Goal: Transaction & Acquisition: Purchase product/service

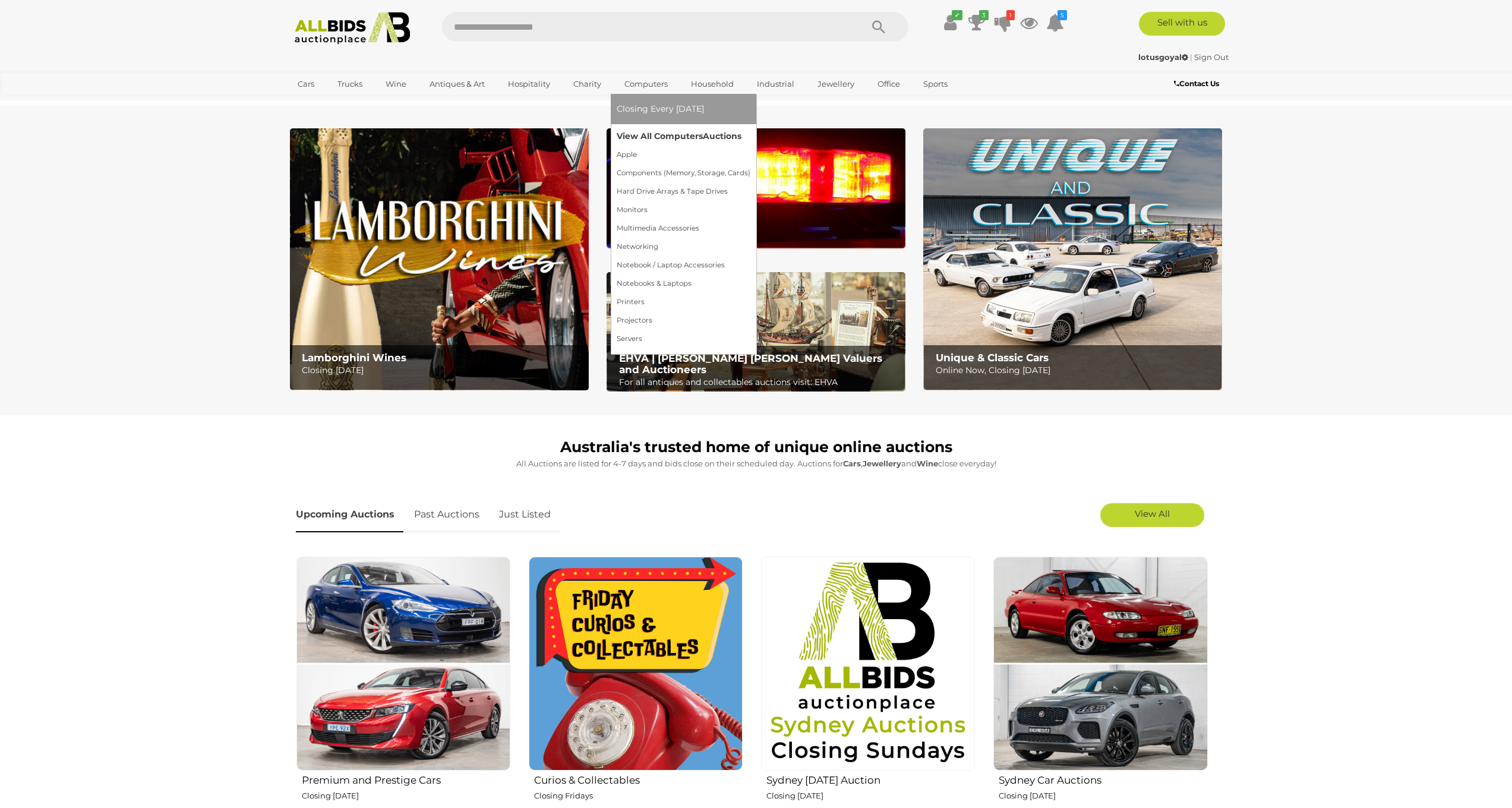
click at [660, 135] on link "View All Computers Auctions" at bounding box center [683, 136] width 133 height 19
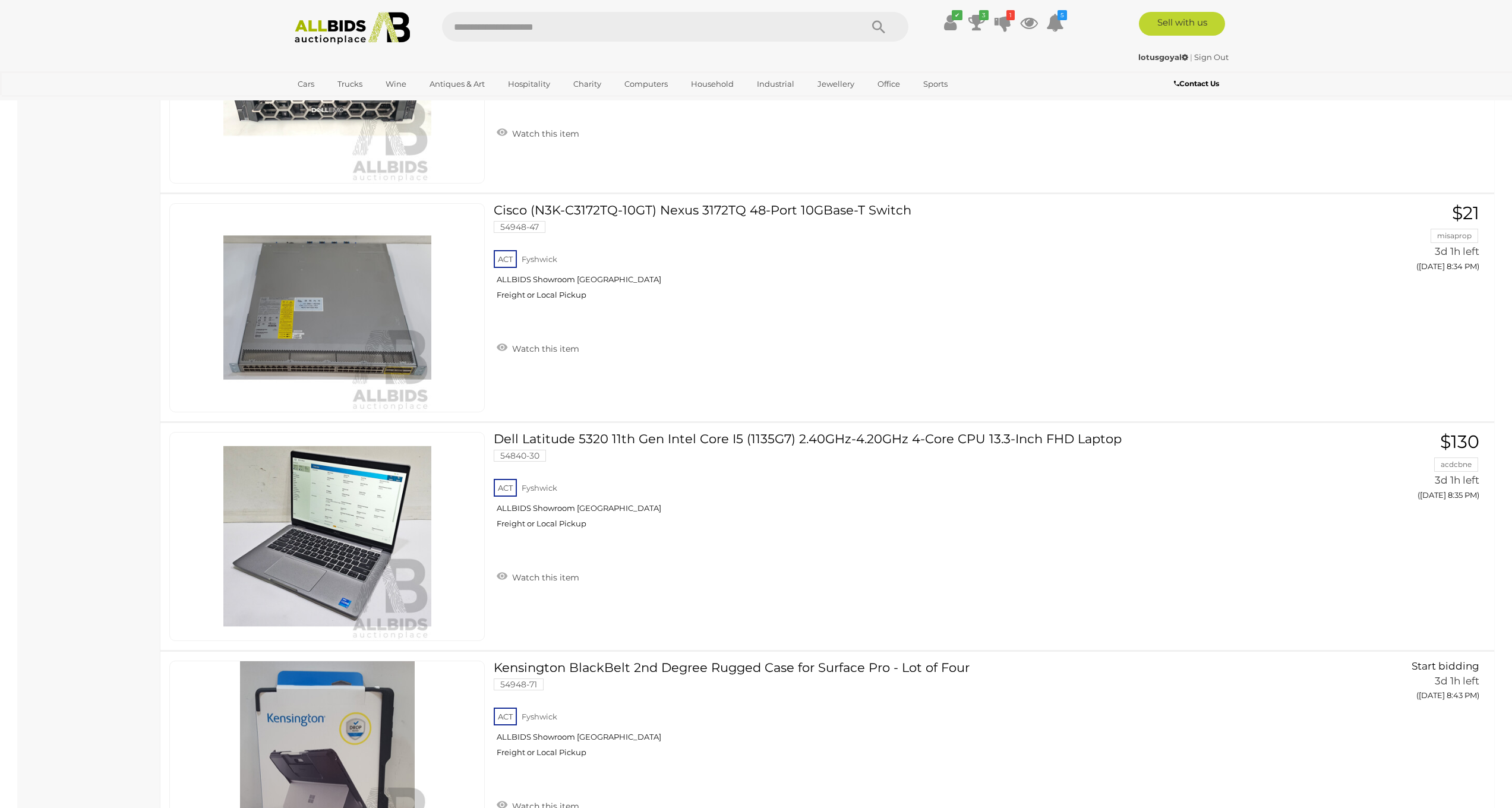
scroll to position [11503, 0]
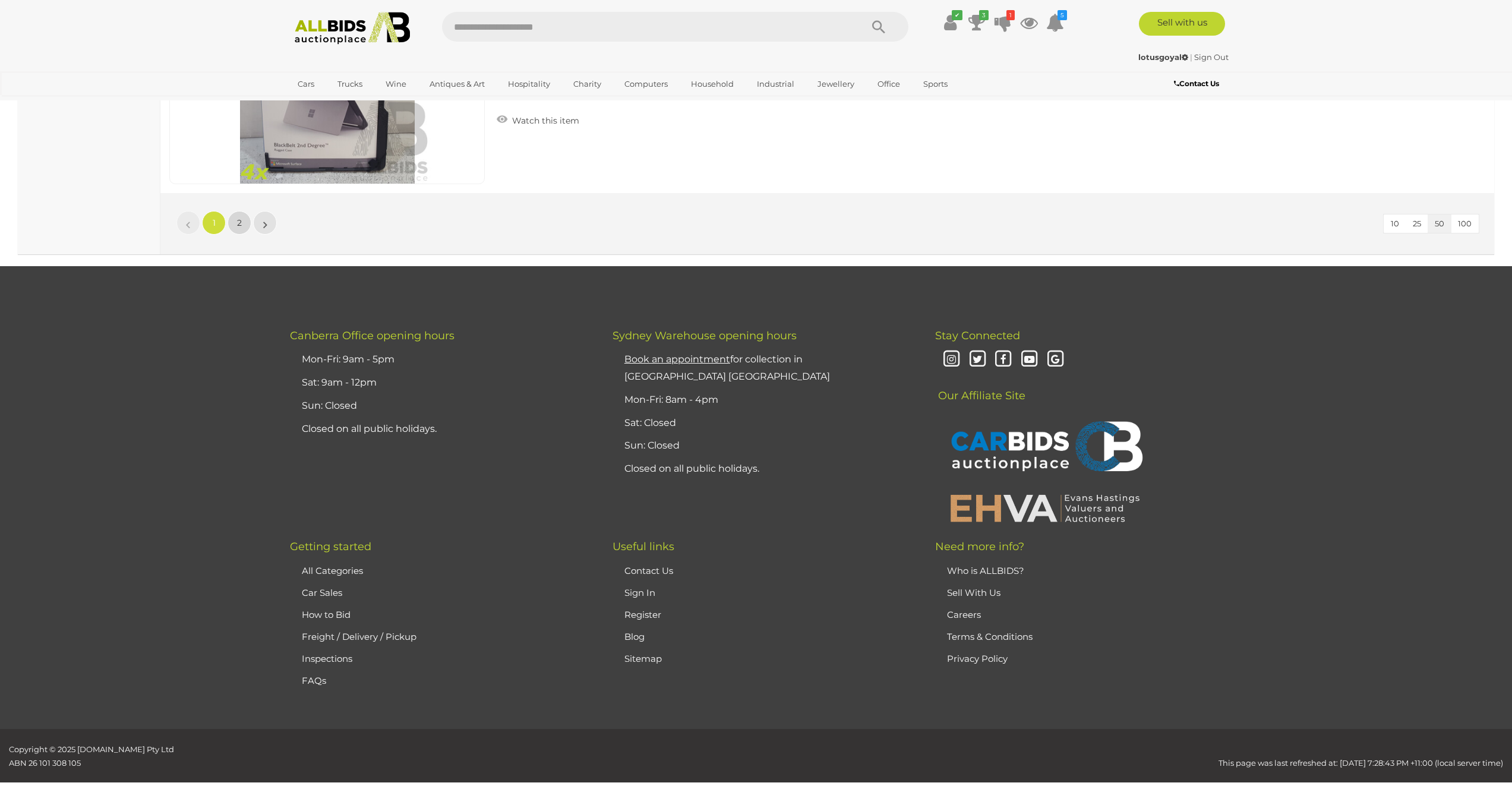
click at [232, 224] on link "2" at bounding box center [239, 223] width 24 height 24
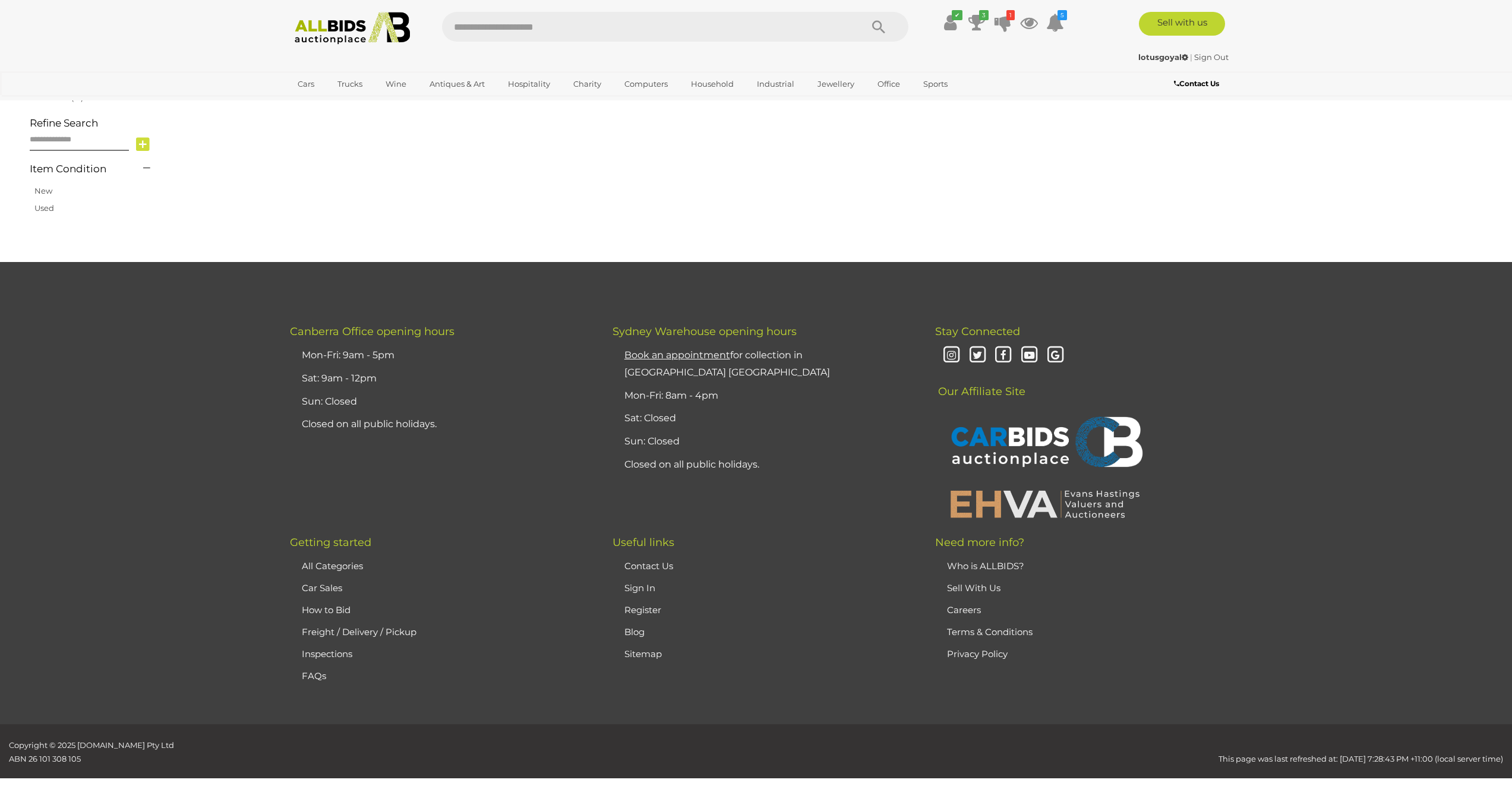
scroll to position [137, 0]
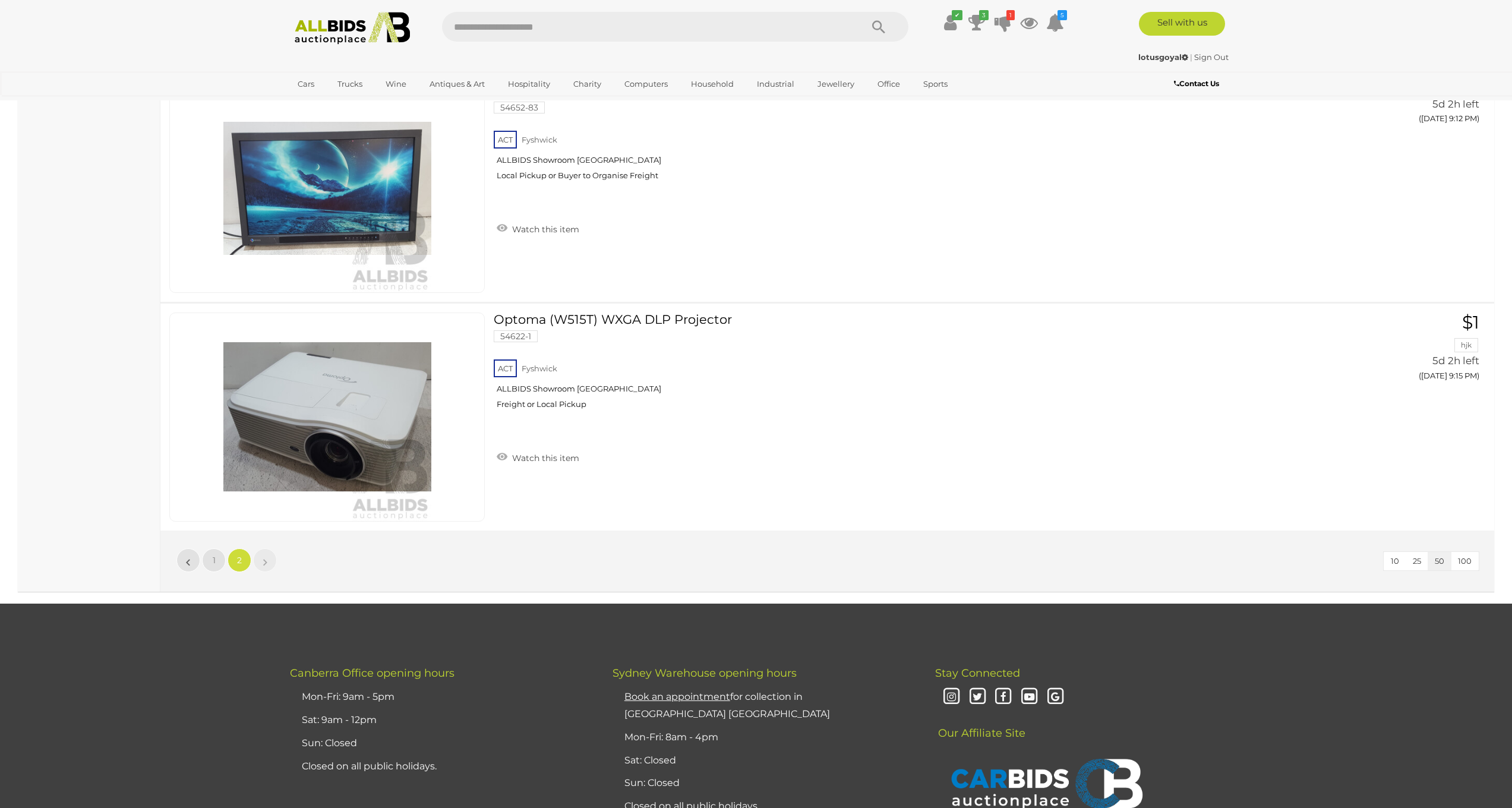
scroll to position [4690, 0]
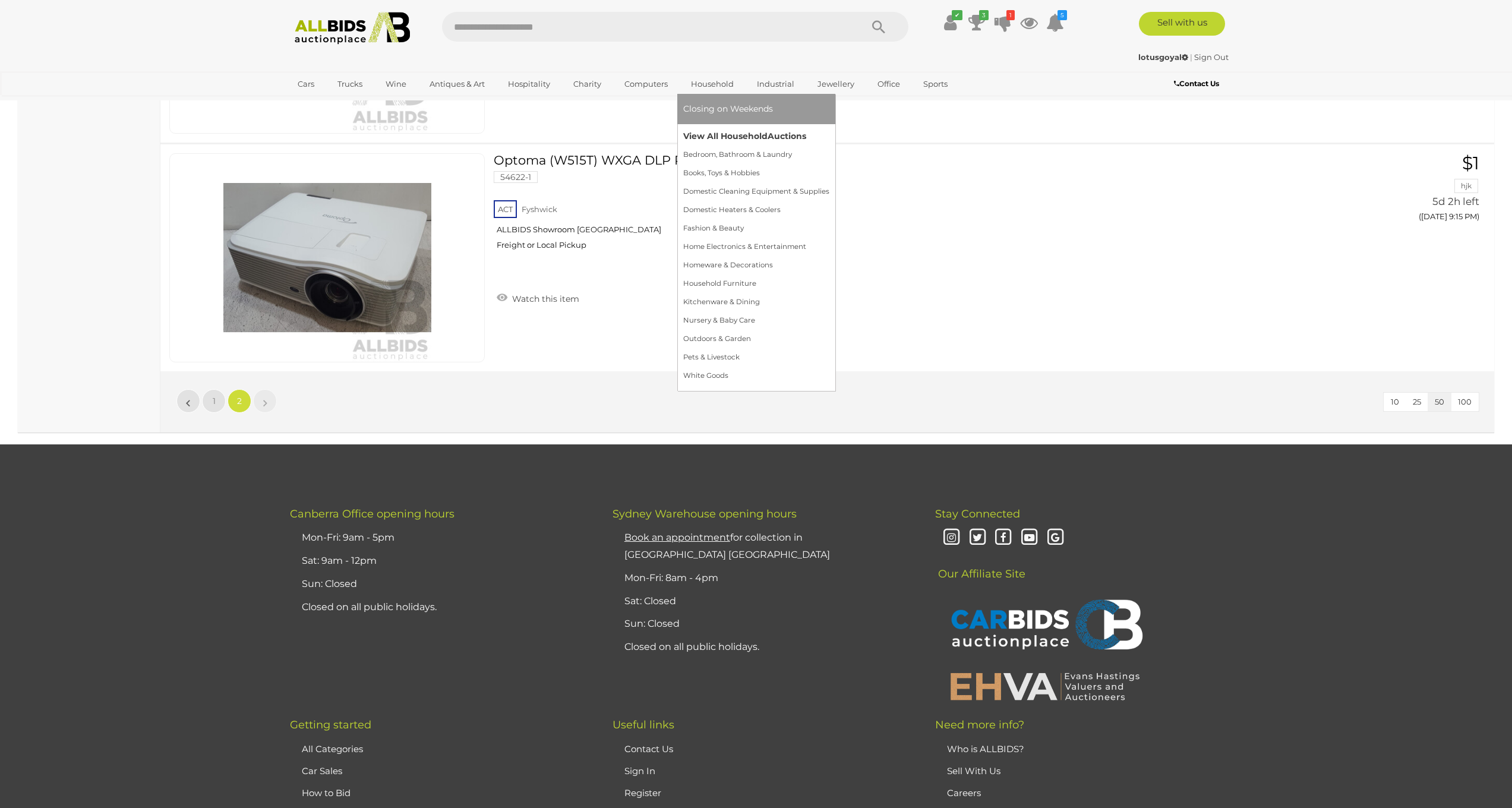
click at [710, 138] on link "View All Household Auctions" at bounding box center [756, 136] width 146 height 19
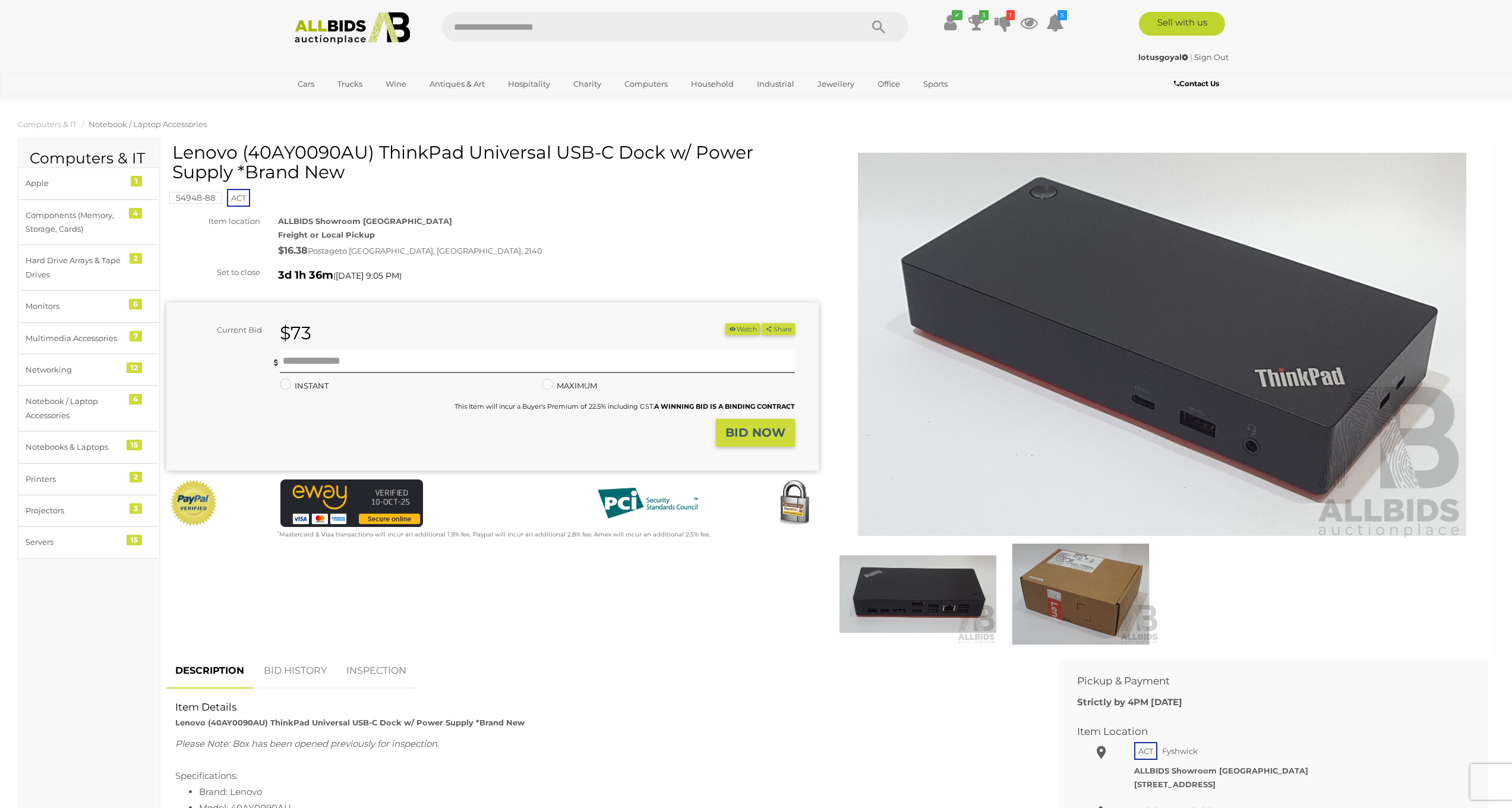
scroll to position [15, 0]
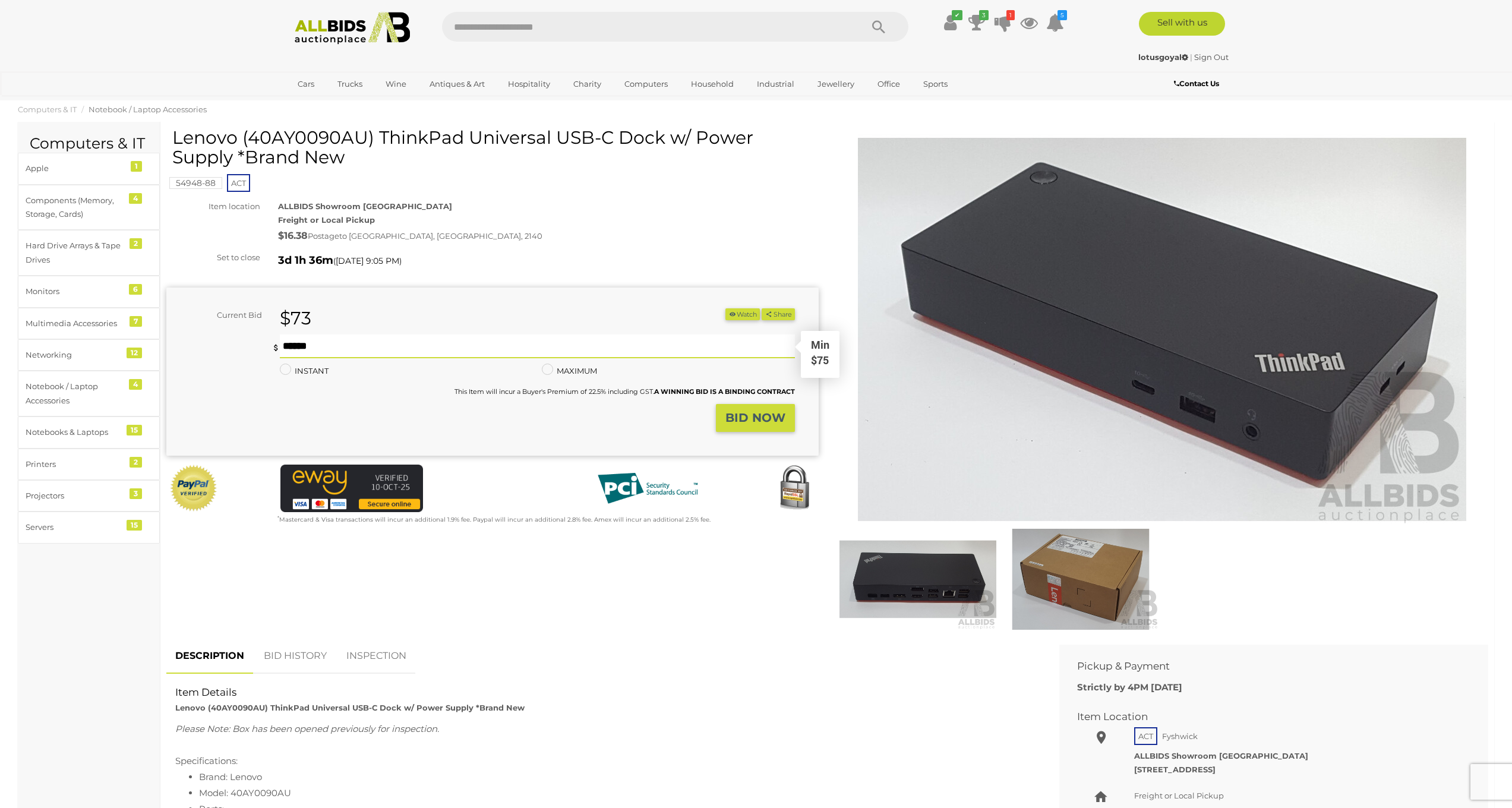
click at [347, 348] on input "text" at bounding box center [536, 346] width 515 height 24
type input "**"
click at [778, 419] on strong "BID NOW" at bounding box center [755, 418] width 60 height 15
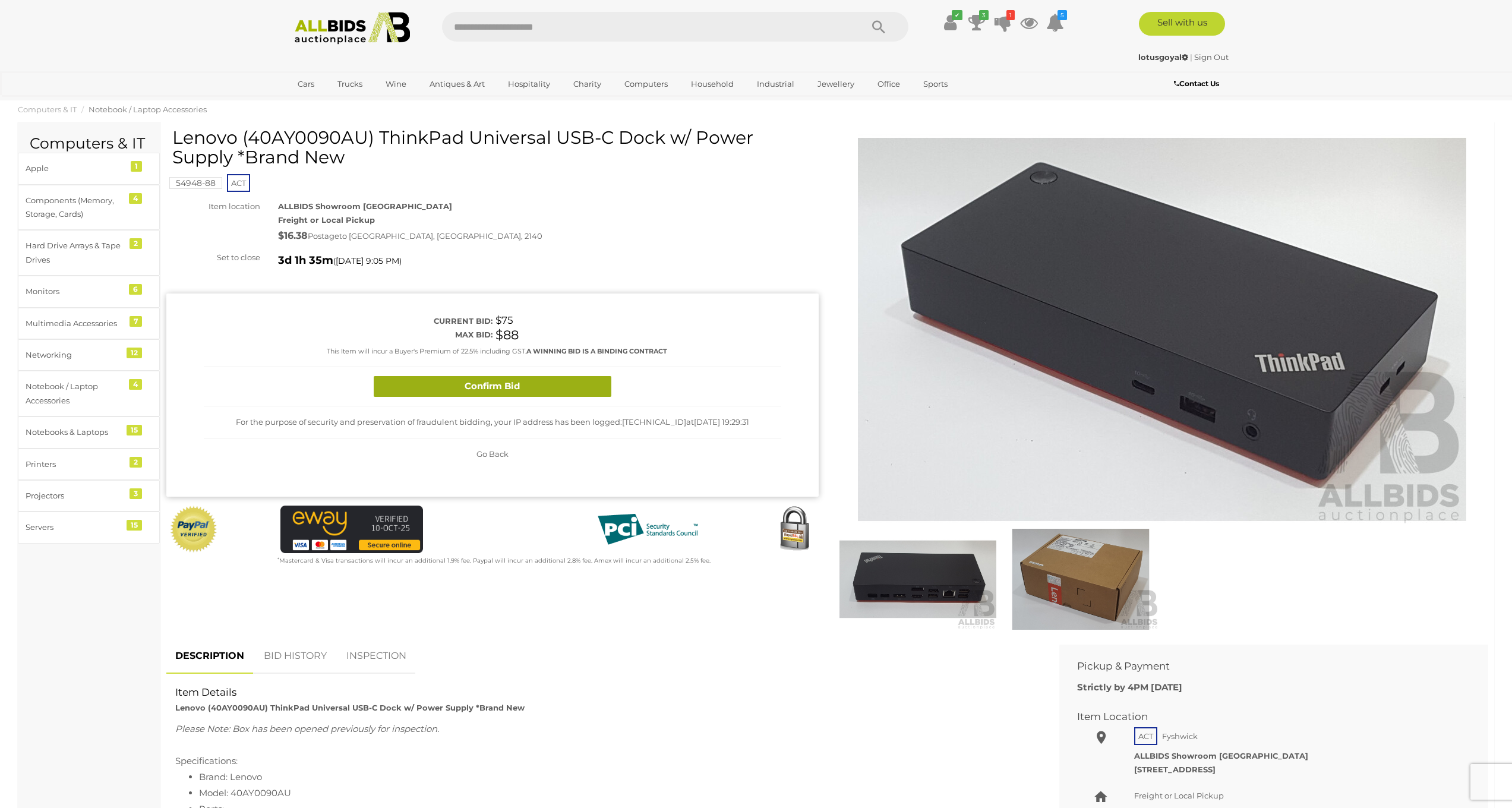
click at [571, 383] on button "Confirm Bid" at bounding box center [492, 386] width 237 height 21
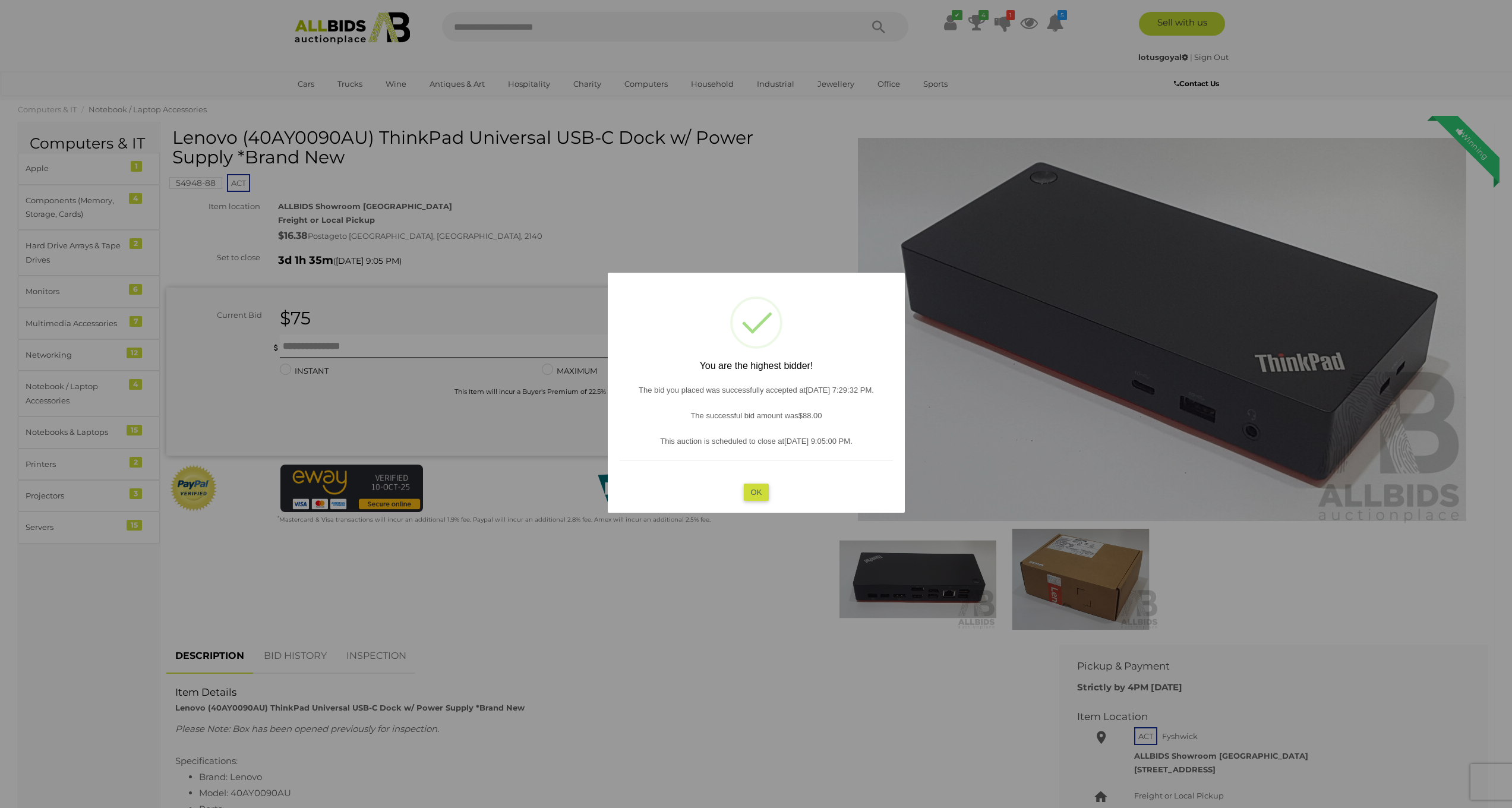
click at [759, 492] on button "OK" at bounding box center [756, 492] width 25 height 18
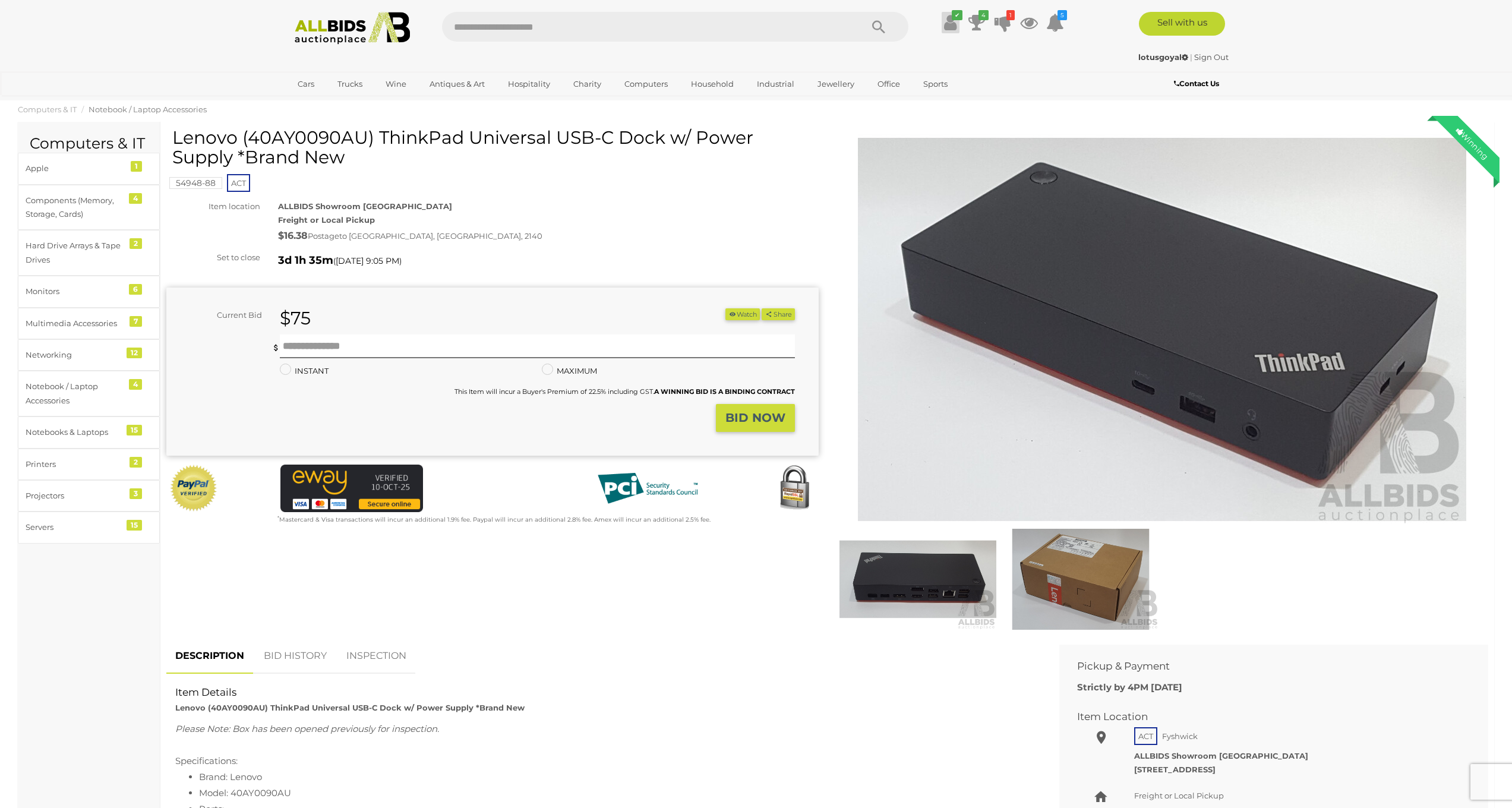
click at [956, 26] on link "✔" at bounding box center [950, 23] width 18 height 22
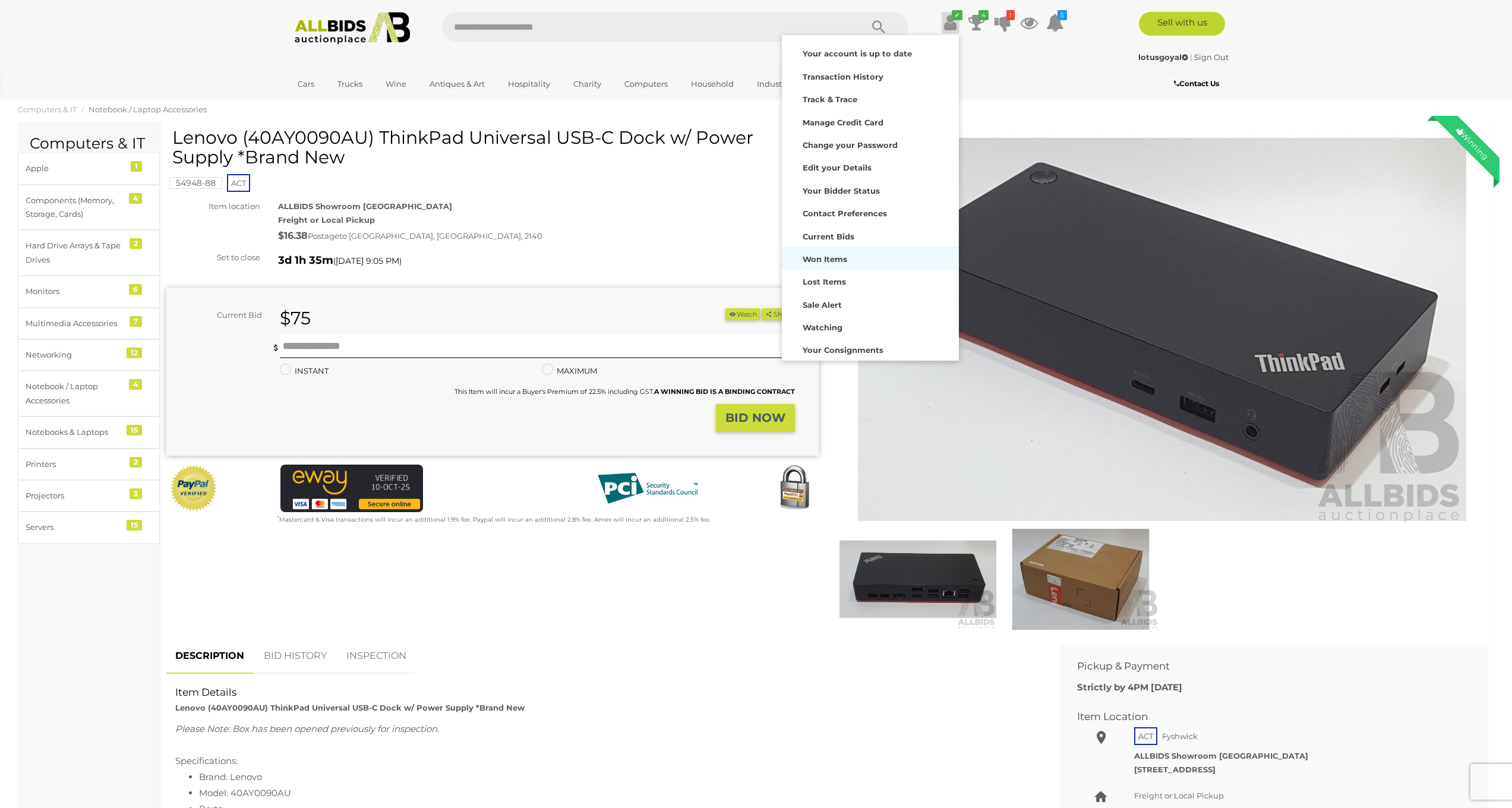
click at [840, 260] on strong "Won Items" at bounding box center [825, 259] width 44 height 10
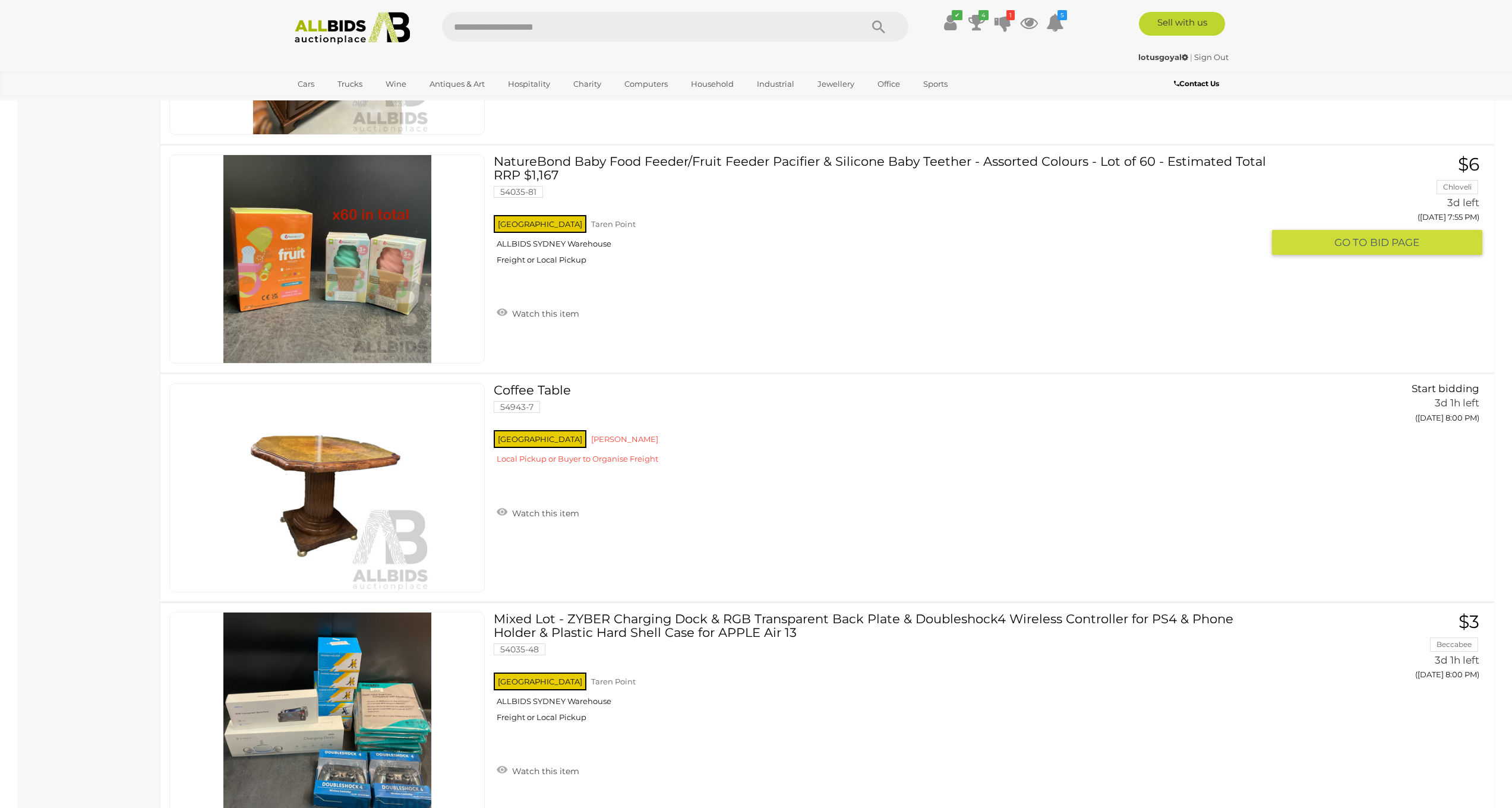
scroll to position [11147, 0]
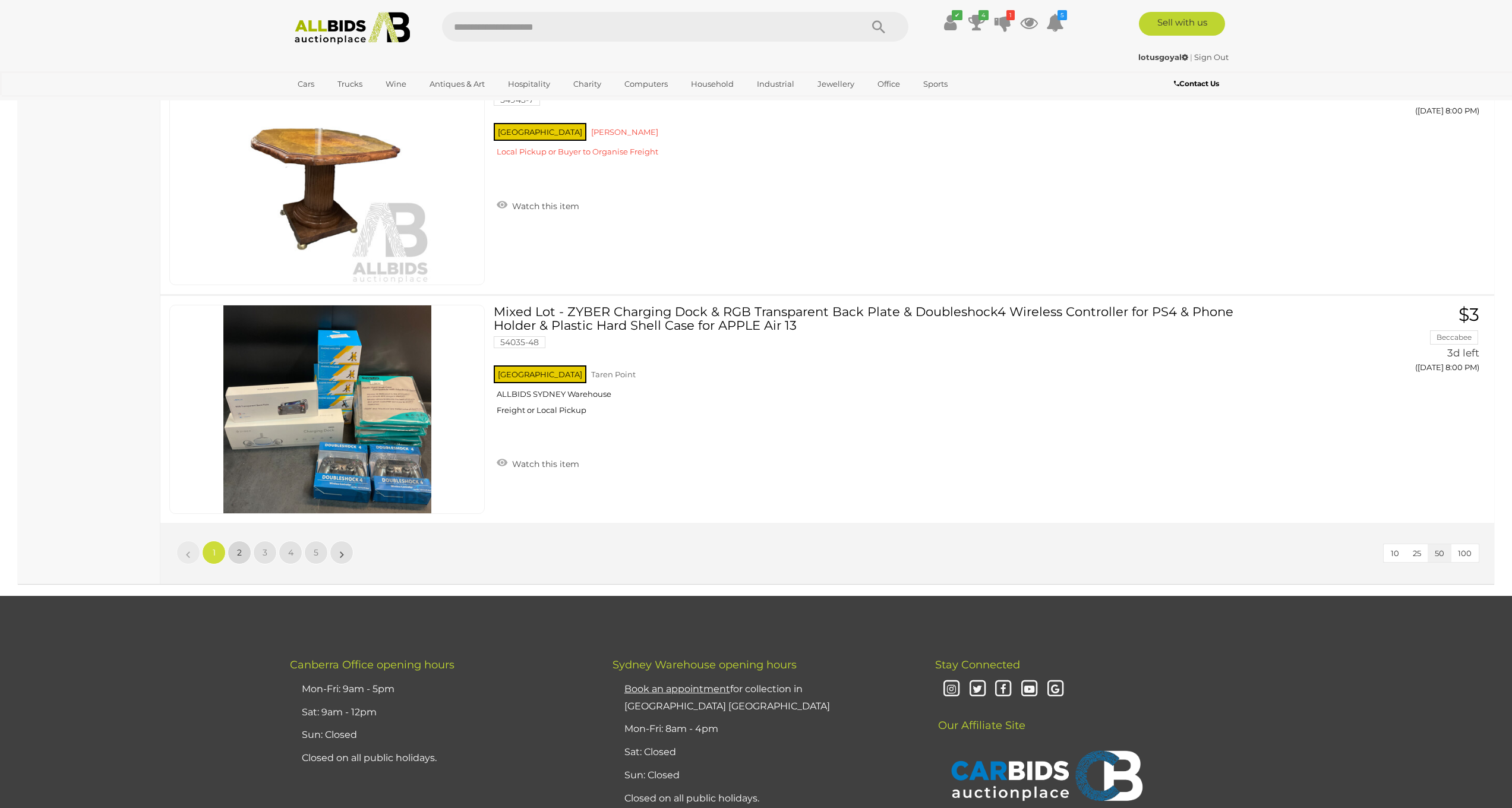
click at [234, 551] on link "2" at bounding box center [239, 552] width 24 height 24
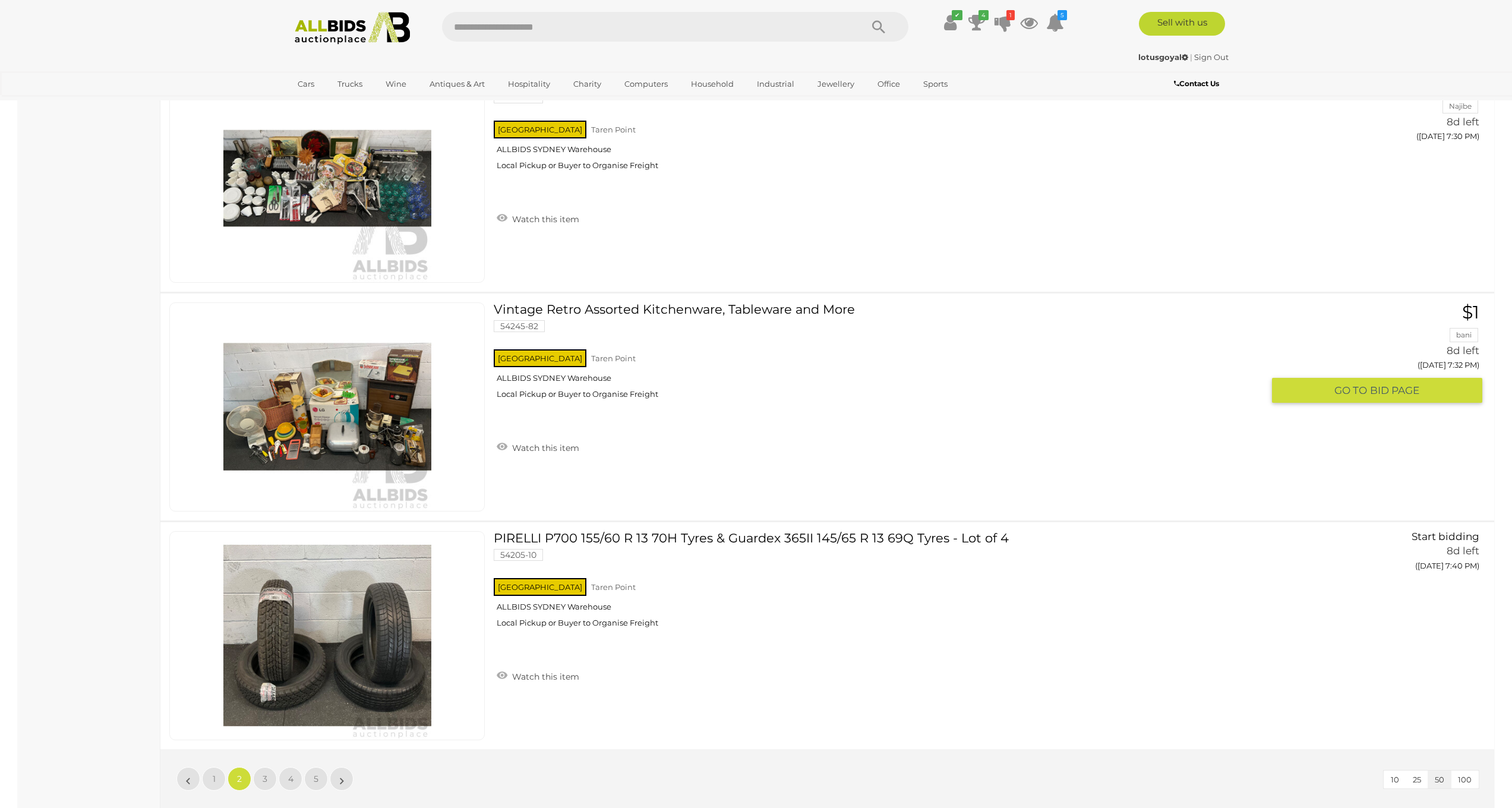
scroll to position [11075, 0]
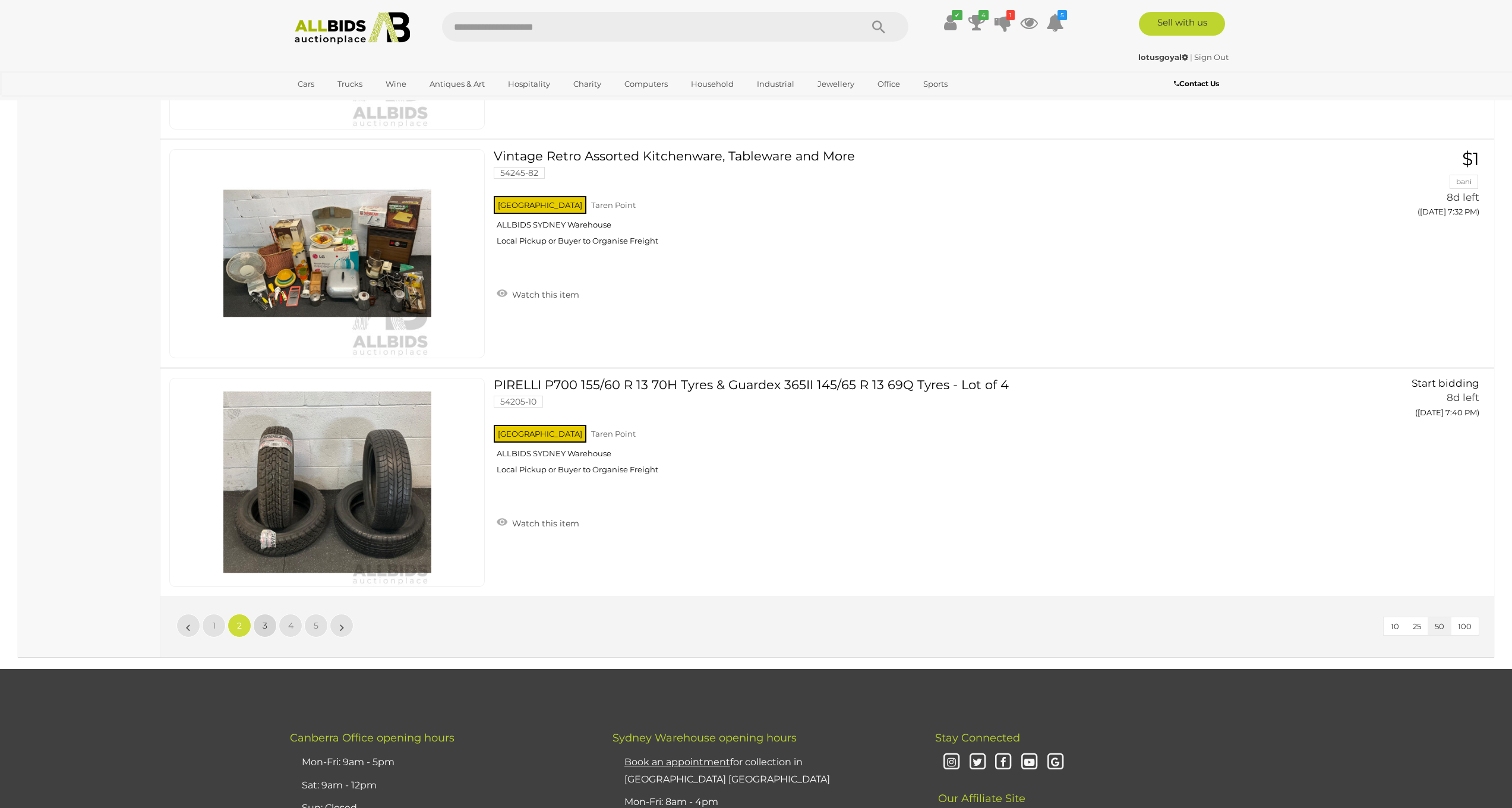
click at [270, 616] on link "3" at bounding box center [265, 626] width 24 height 24
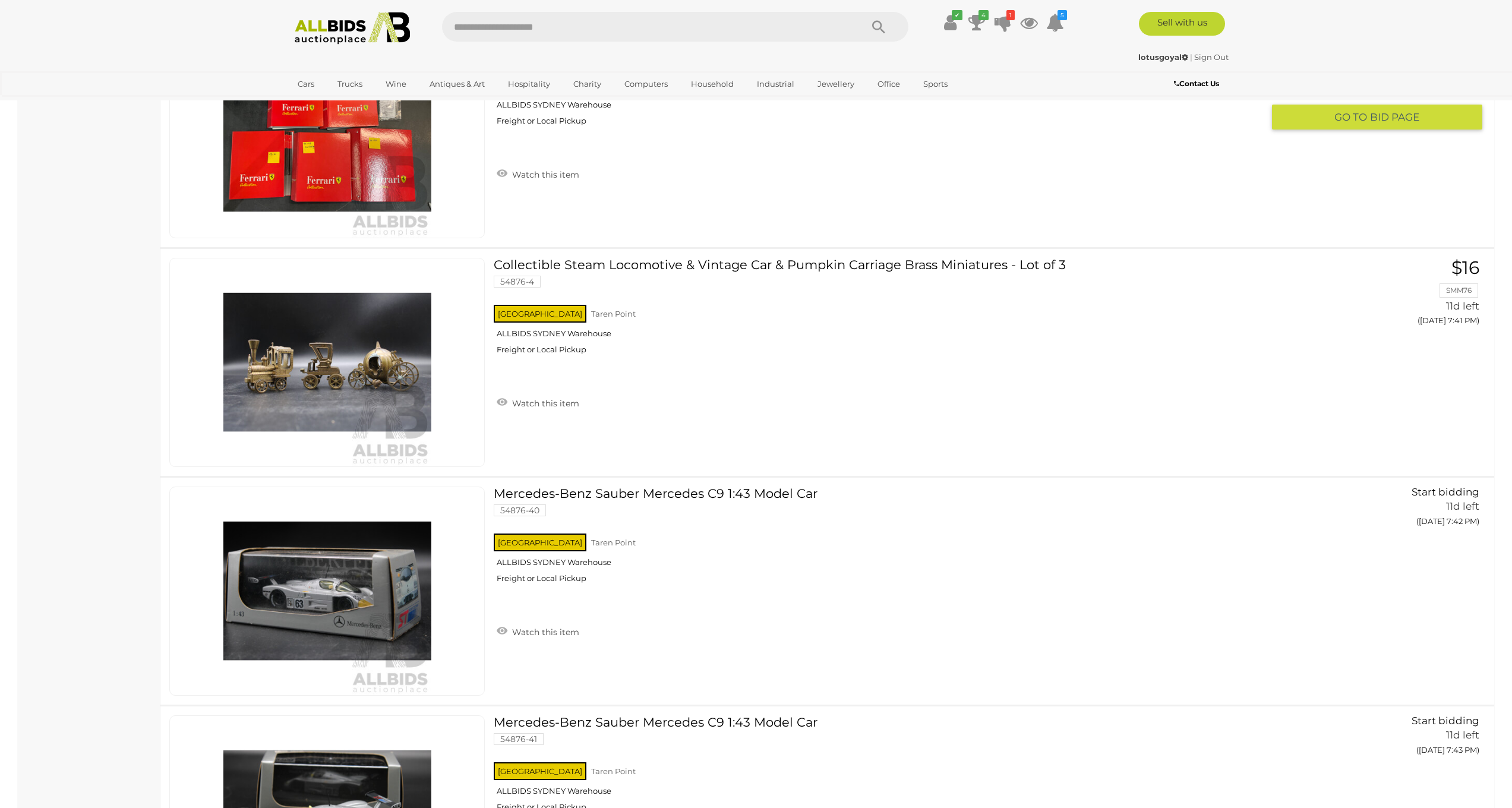
scroll to position [11038, 0]
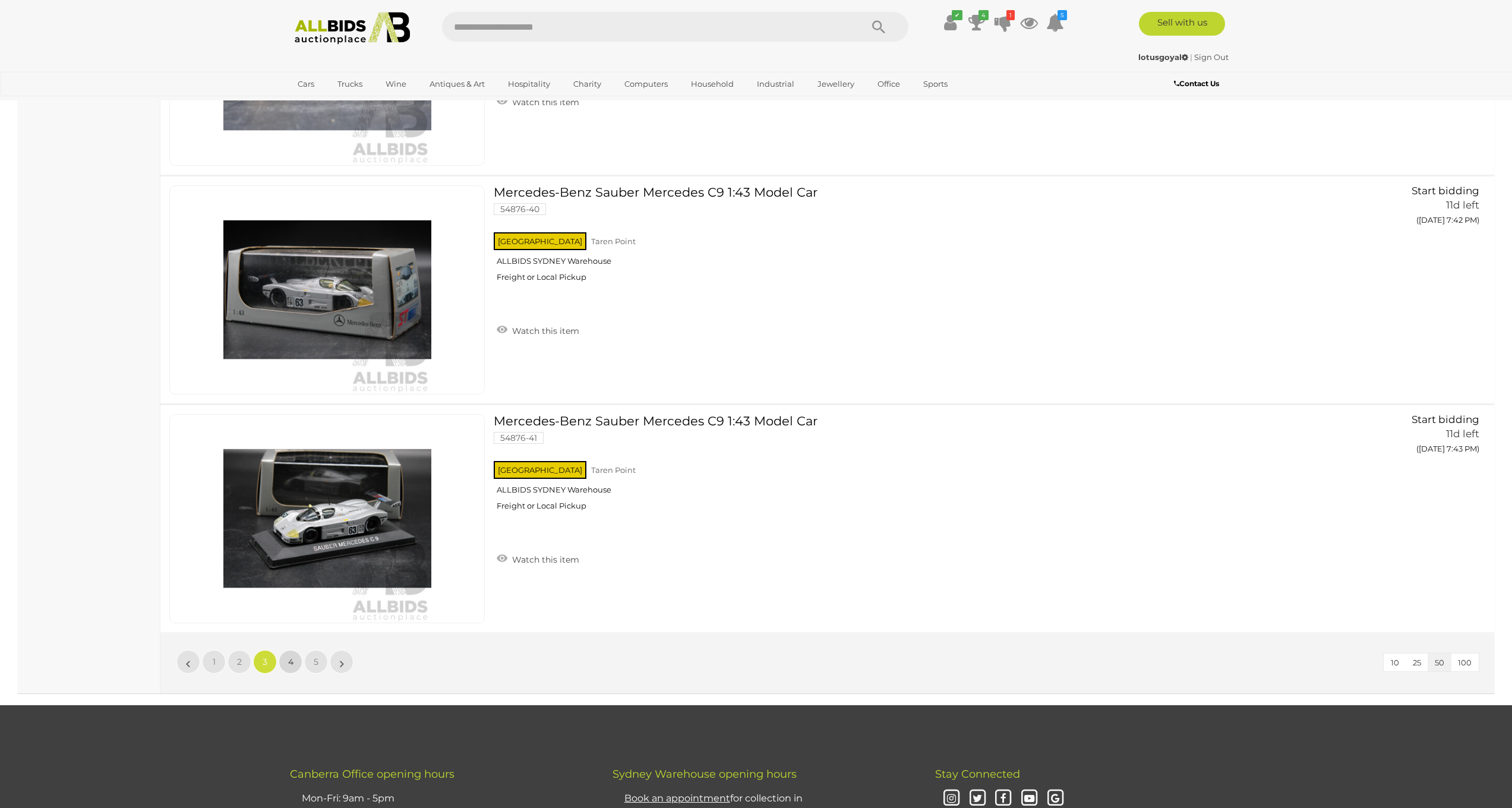
click at [294, 660] on link "4" at bounding box center [290, 662] width 24 height 24
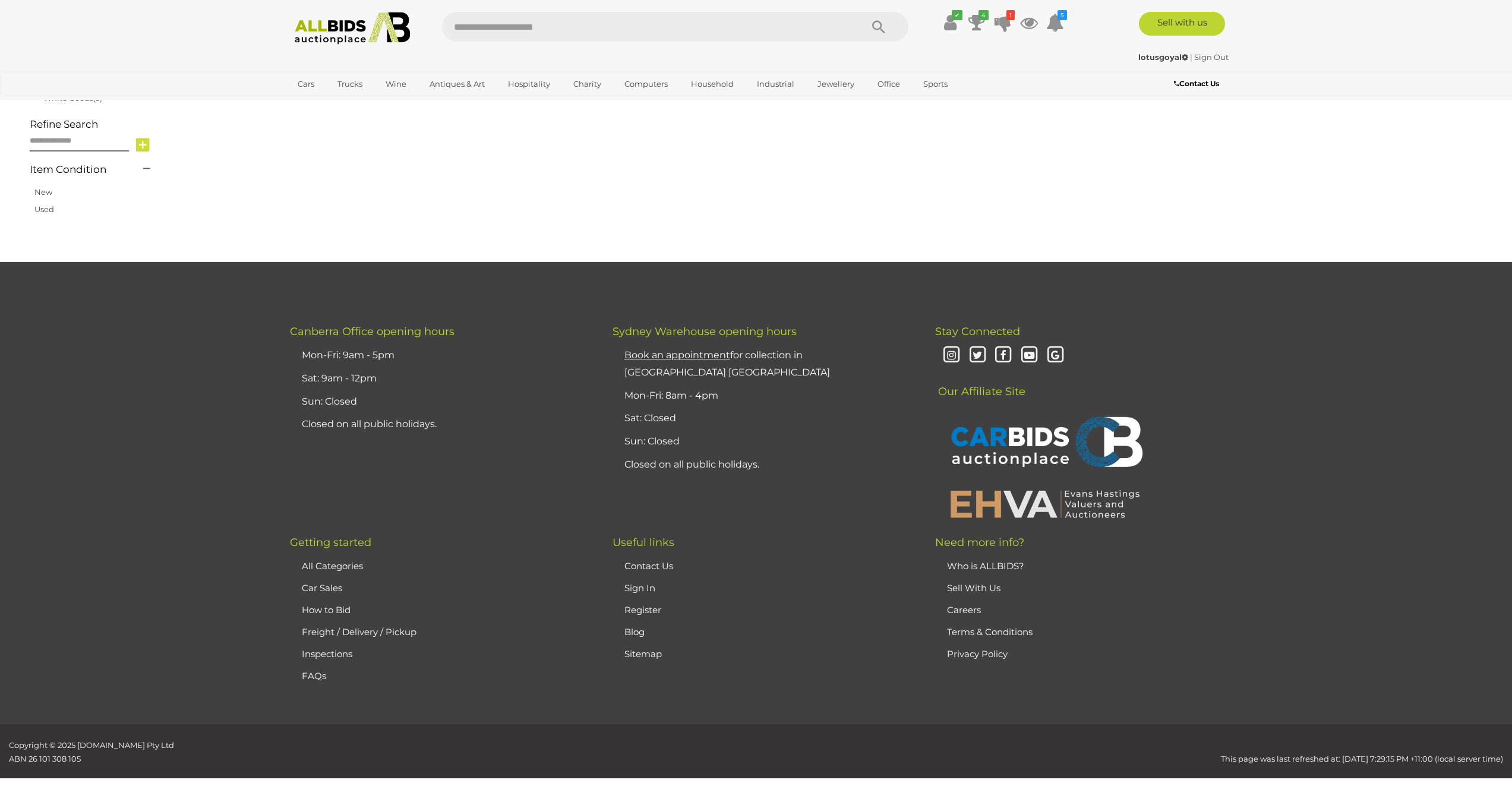
scroll to position [112, 0]
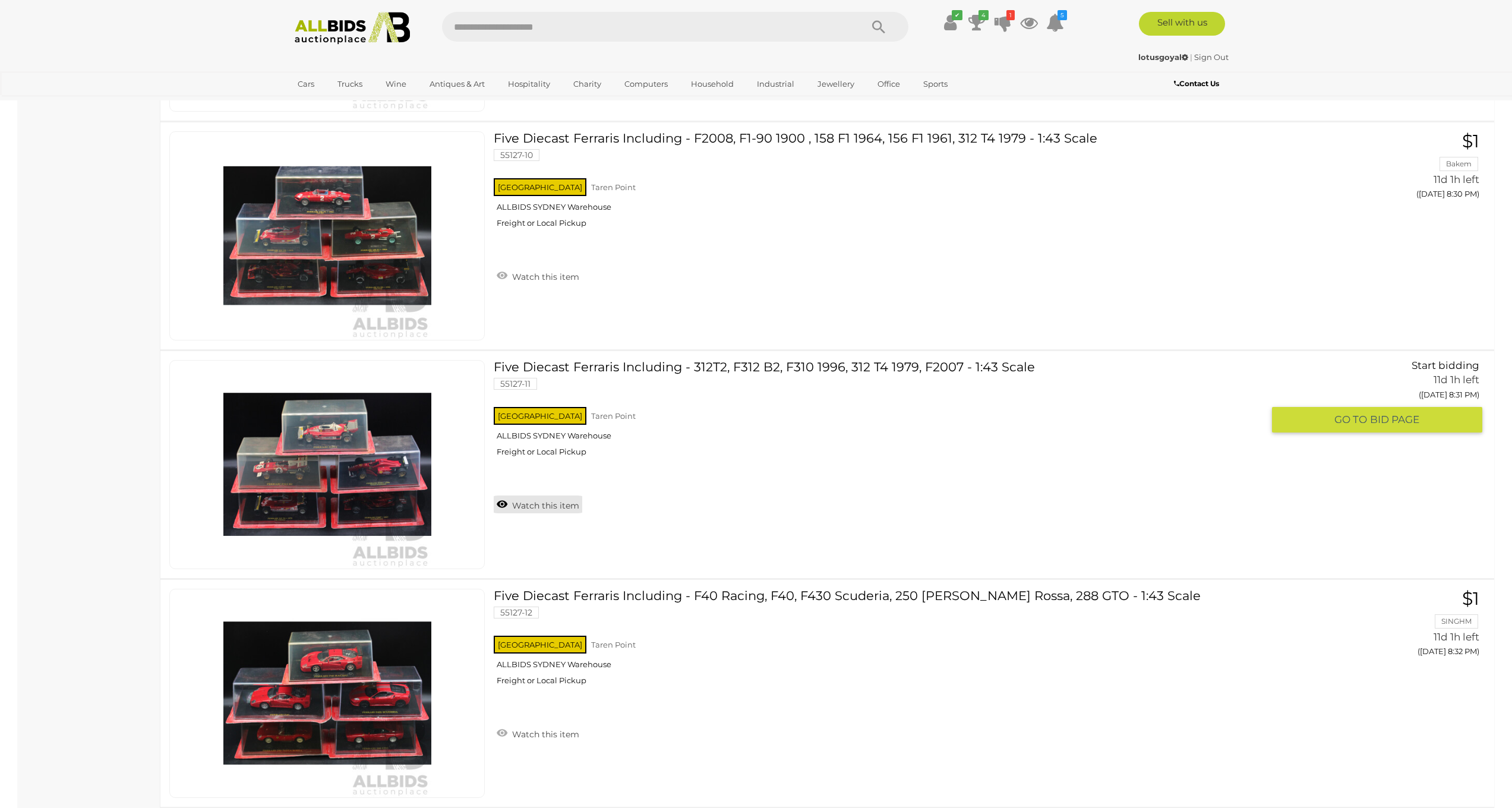
scroll to position [11478, 0]
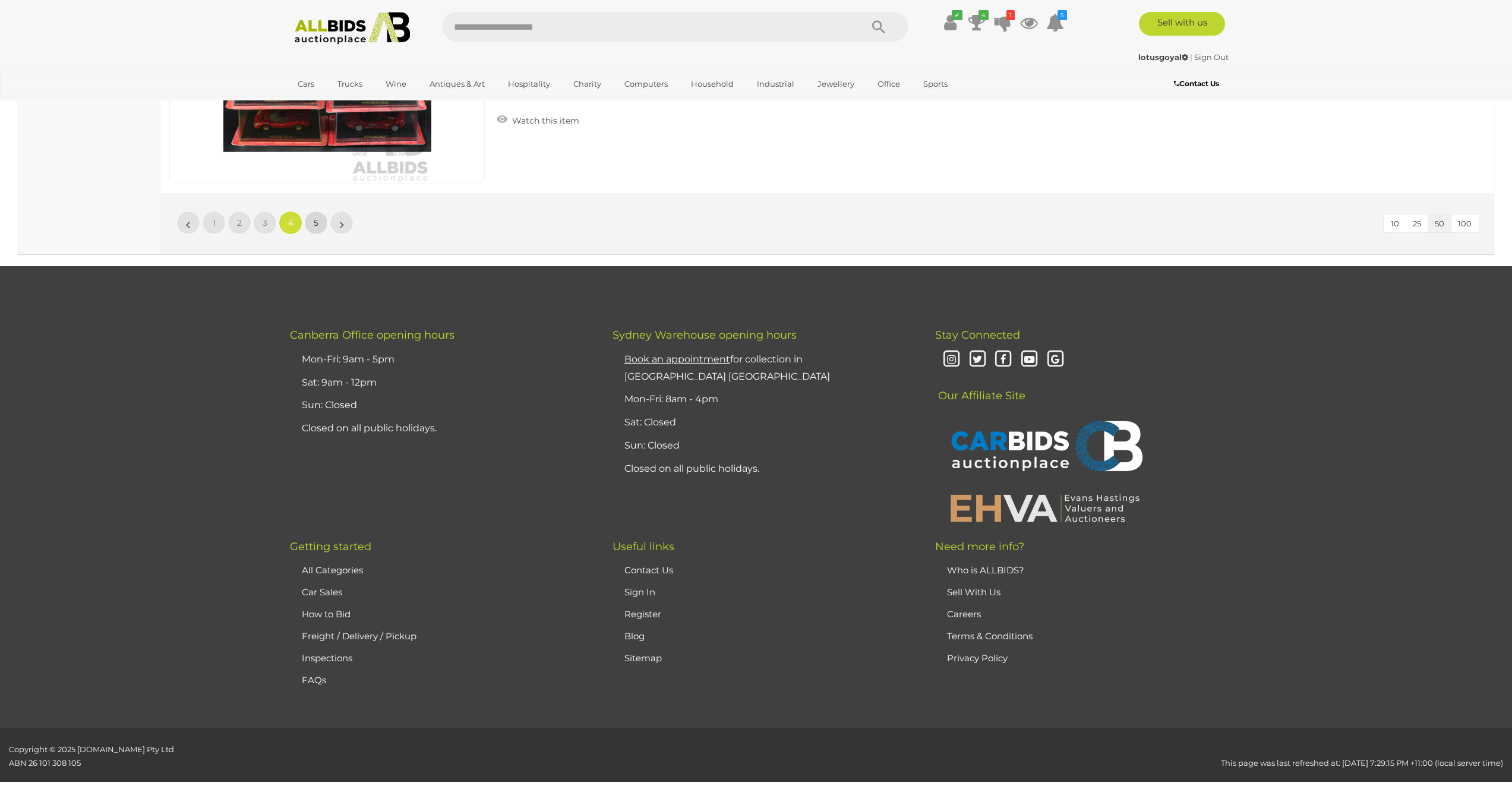
click at [312, 218] on link "5" at bounding box center [316, 223] width 24 height 24
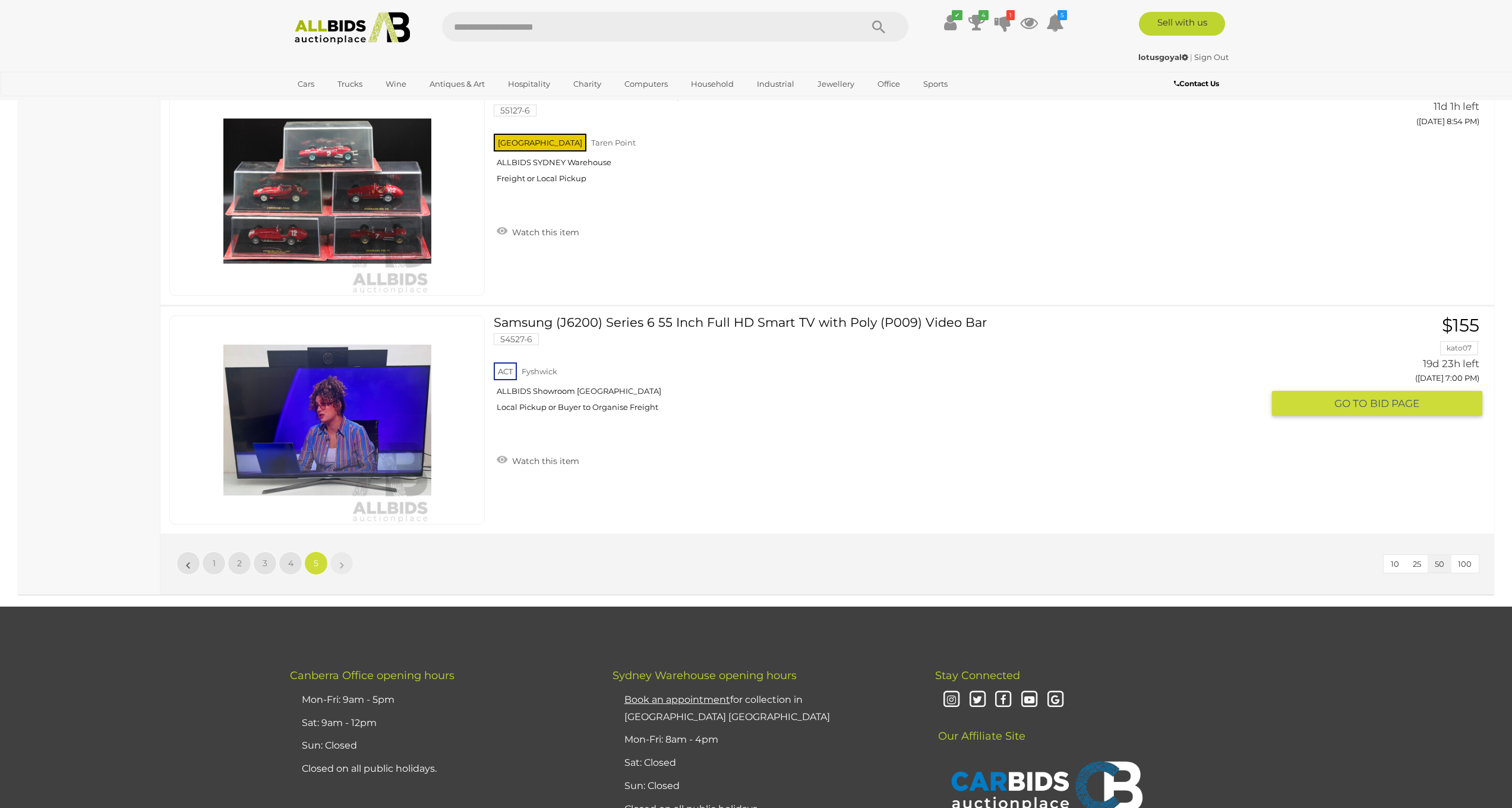
scroll to position [4346, 0]
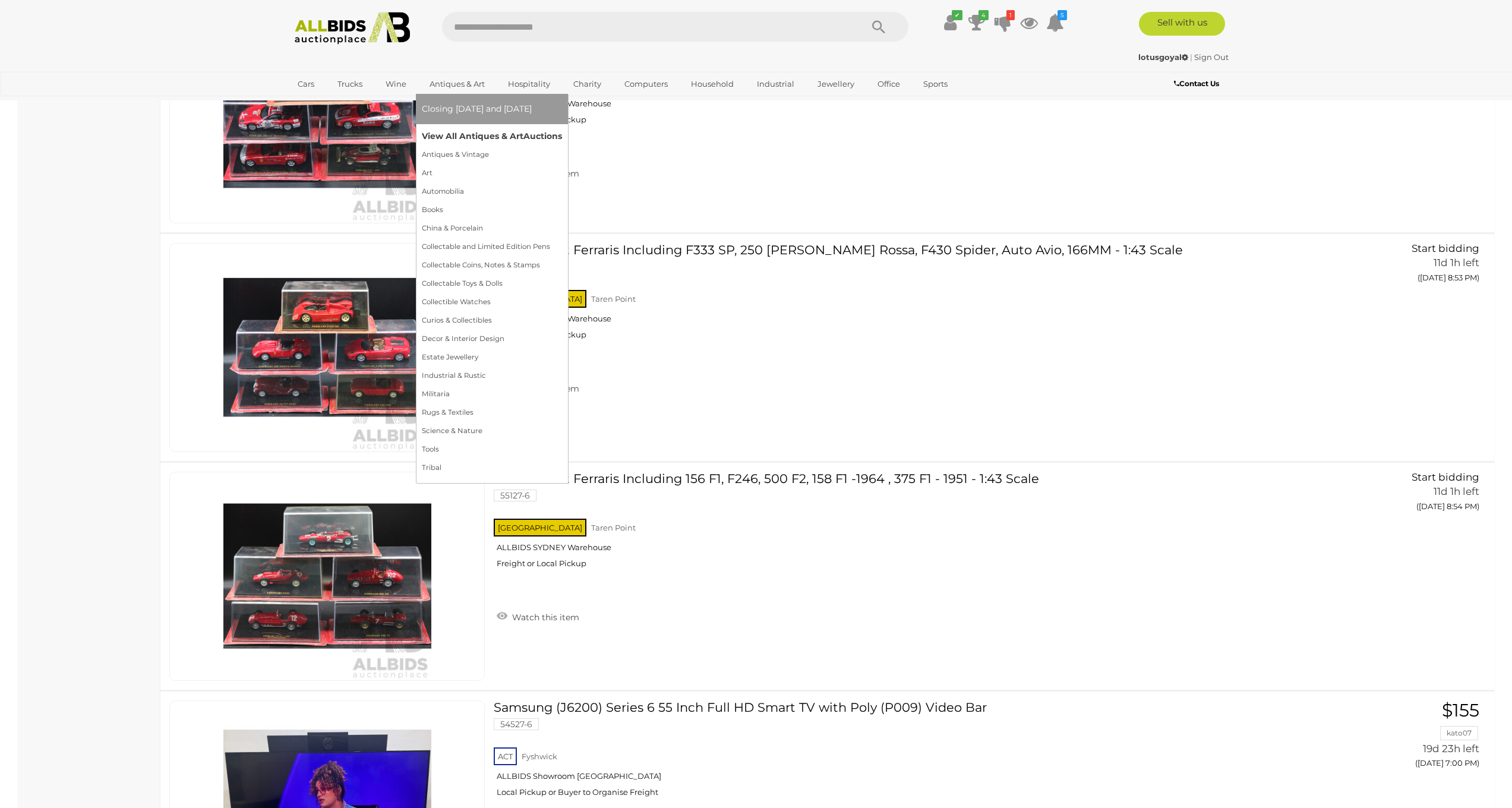
click at [456, 128] on link "View All Antiques & Art Auctions" at bounding box center [491, 136] width 140 height 19
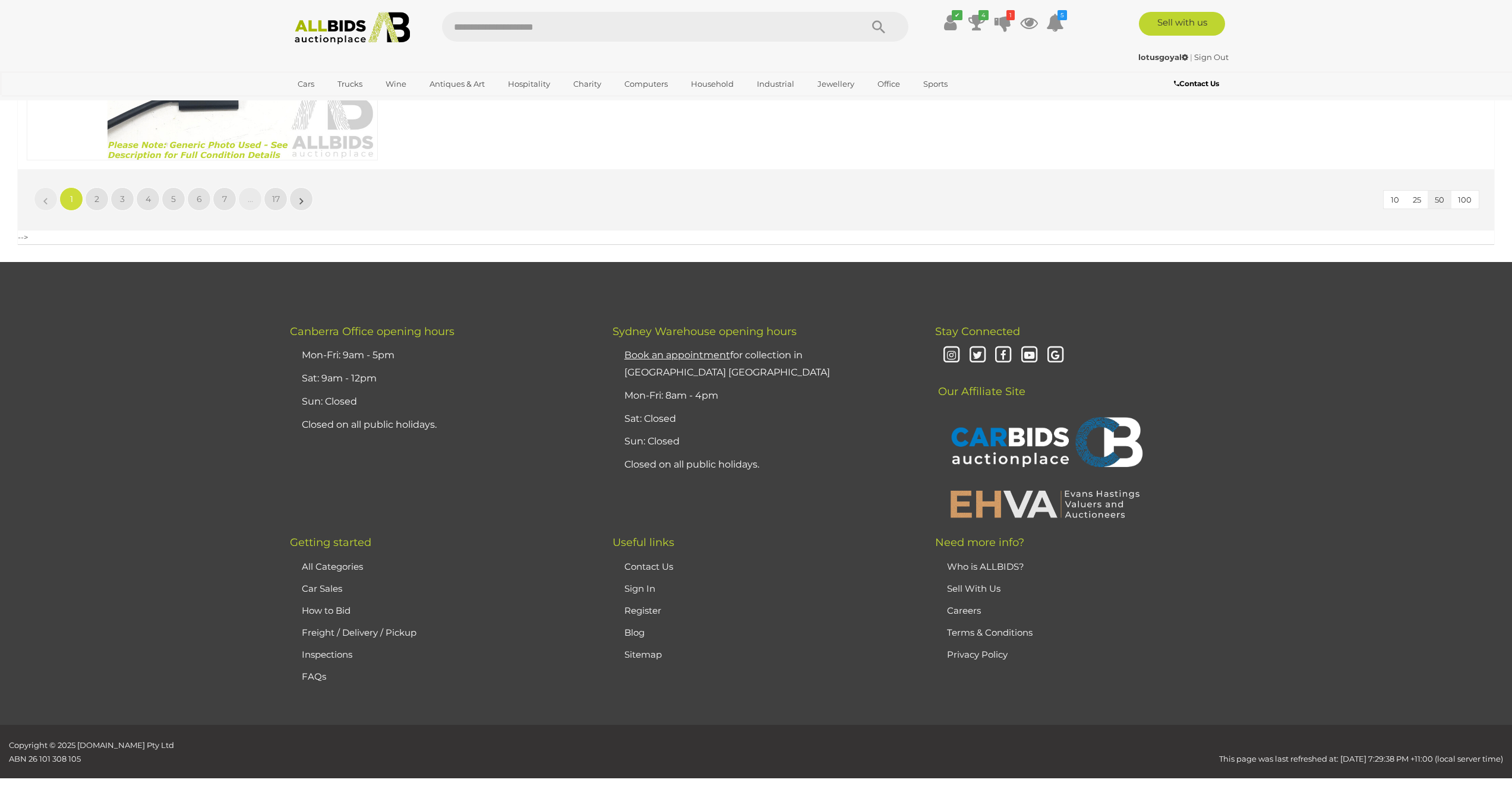
scroll to position [12121, 0]
click at [96, 204] on span "2" at bounding box center [96, 199] width 5 height 11
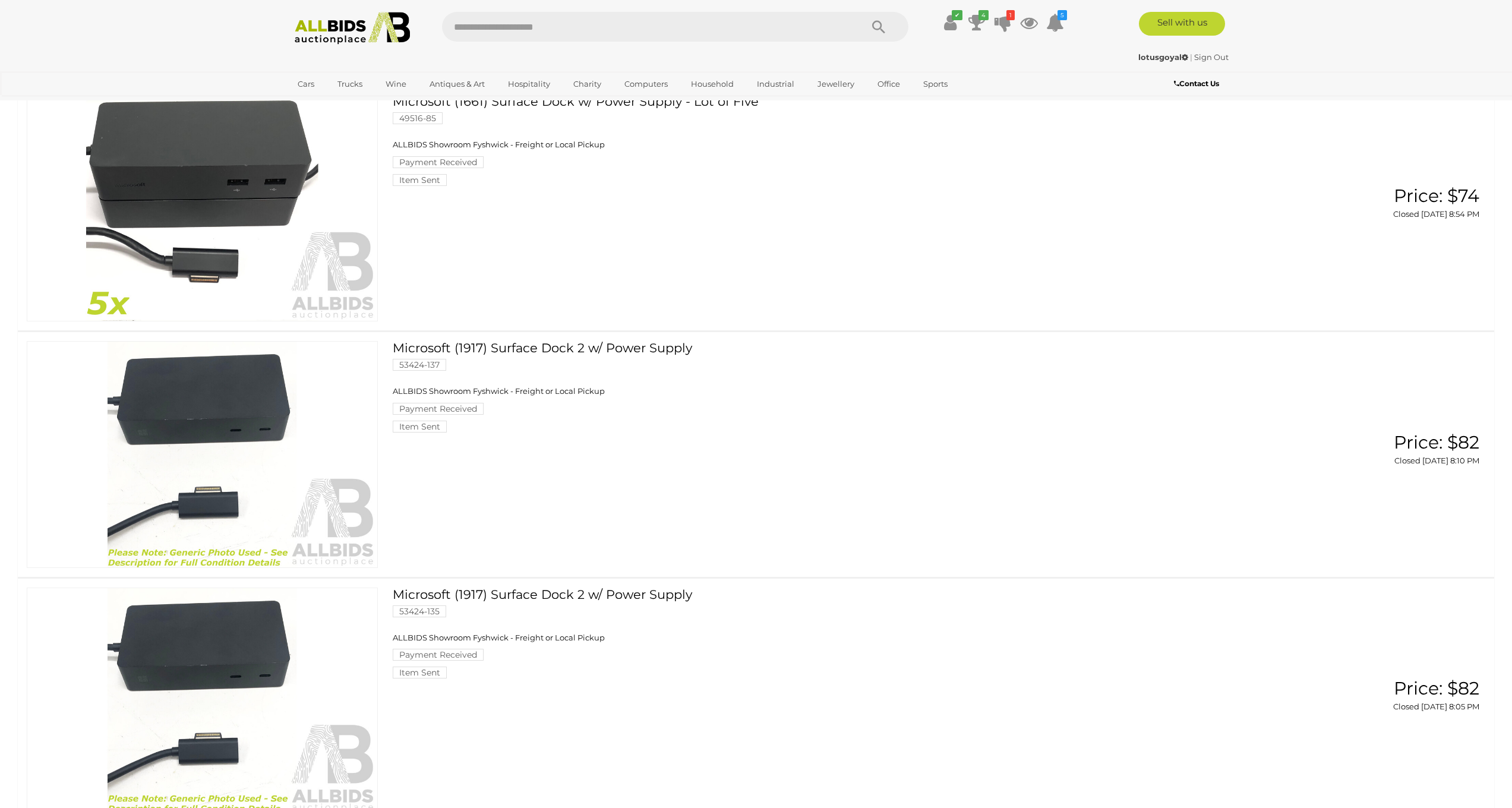
scroll to position [1887, 0]
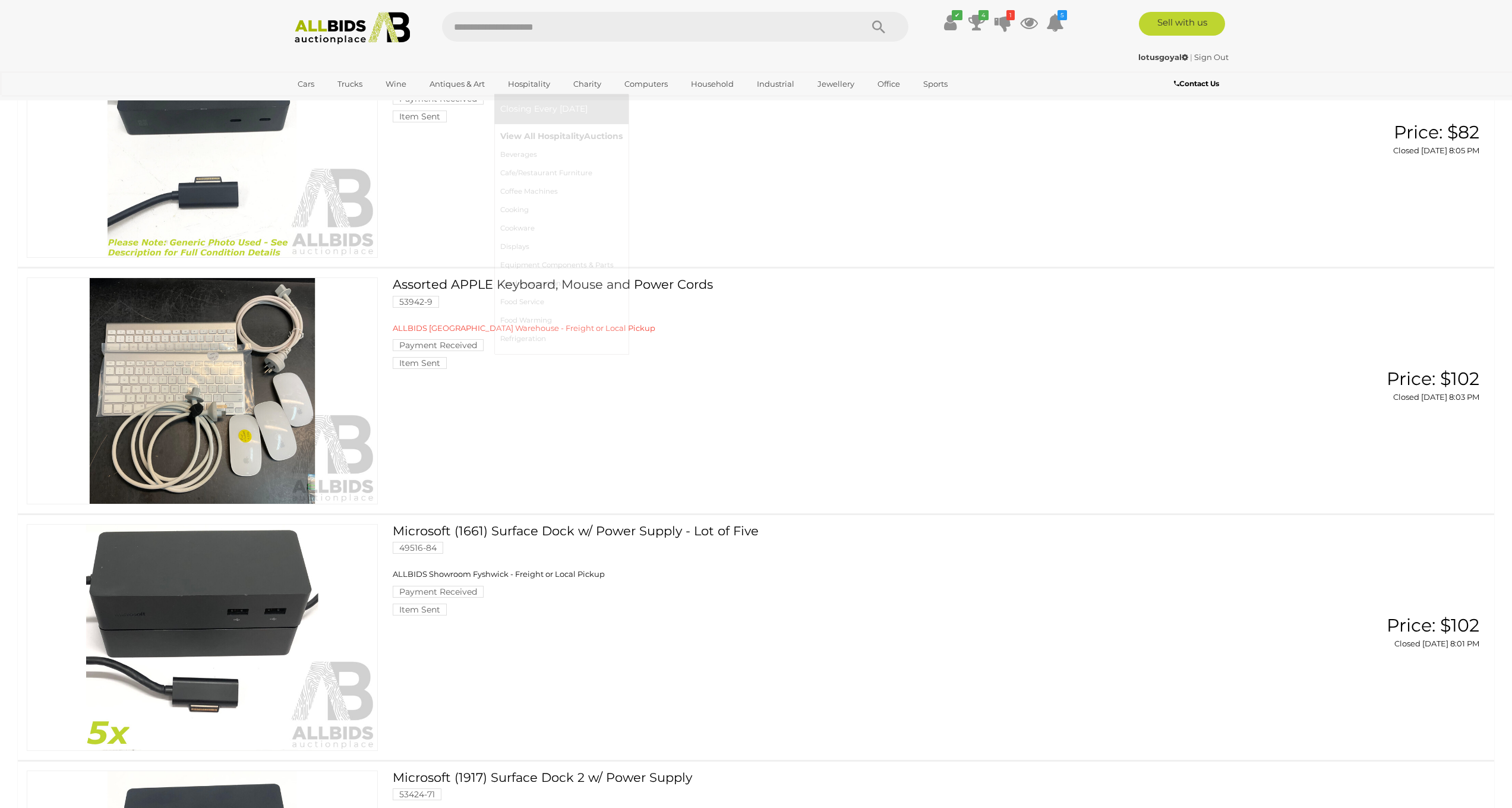
click at [545, 139] on link "View All Hospitality Auctions" at bounding box center [561, 136] width 123 height 19
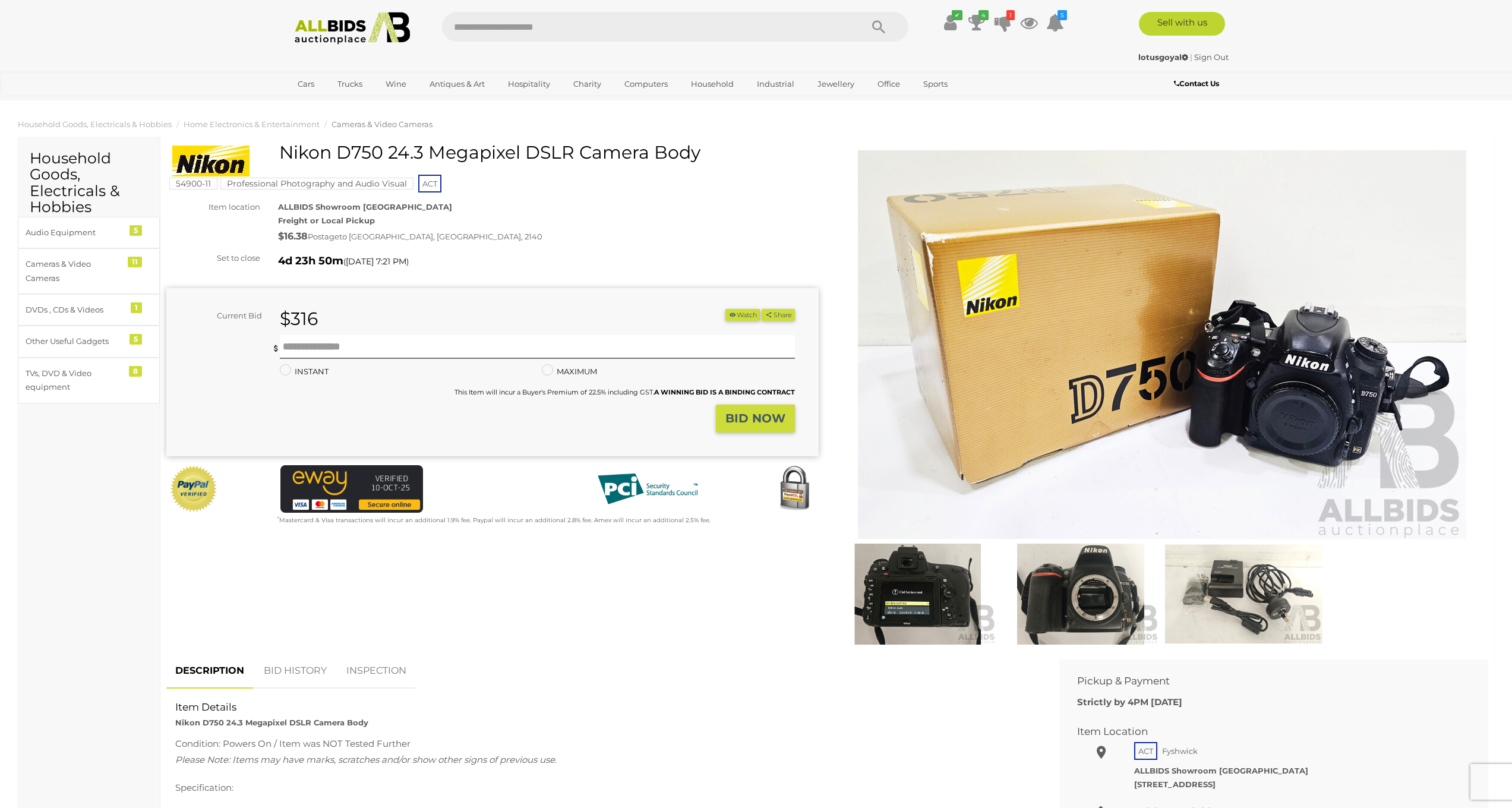
drag, startPoint x: 283, startPoint y: 150, endPoint x: 379, endPoint y: 148, distance: 96.0
click at [379, 148] on h1 "Nikon D750 24.3 Megapixel DSLR Camera Body" at bounding box center [494, 152] width 643 height 20
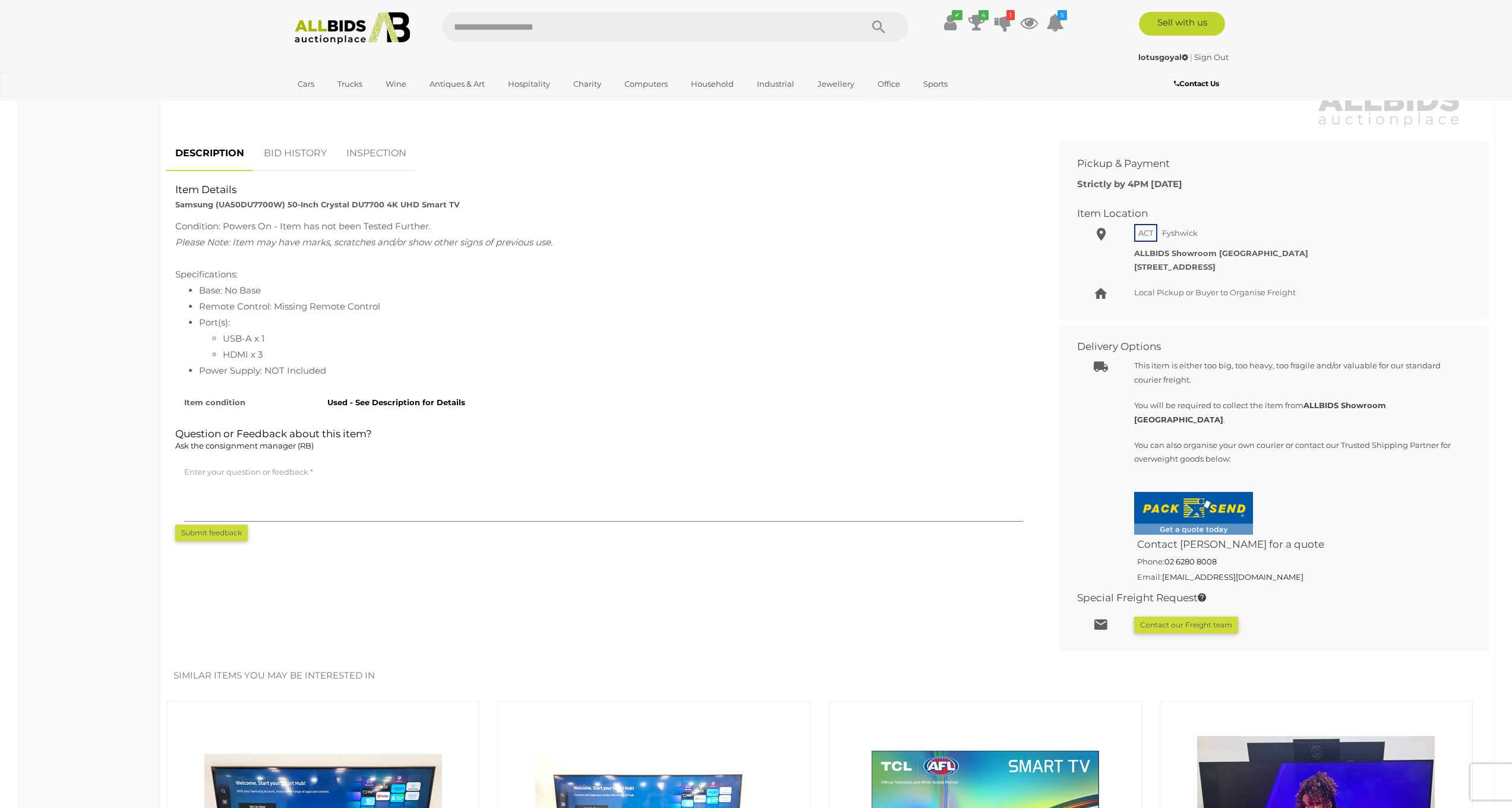
scroll to position [24, 0]
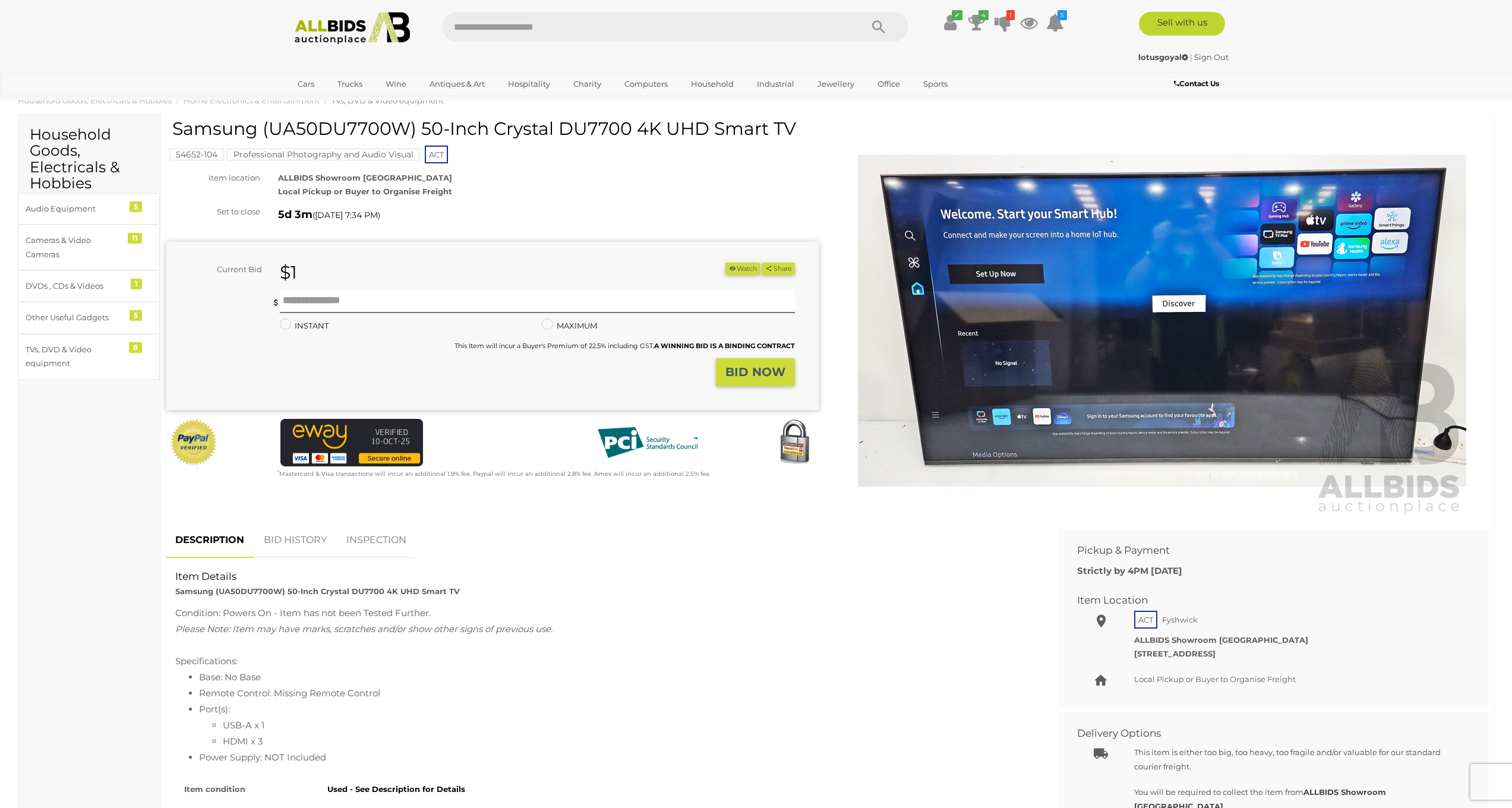
click at [1120, 315] on img at bounding box center [1162, 321] width 609 height 392
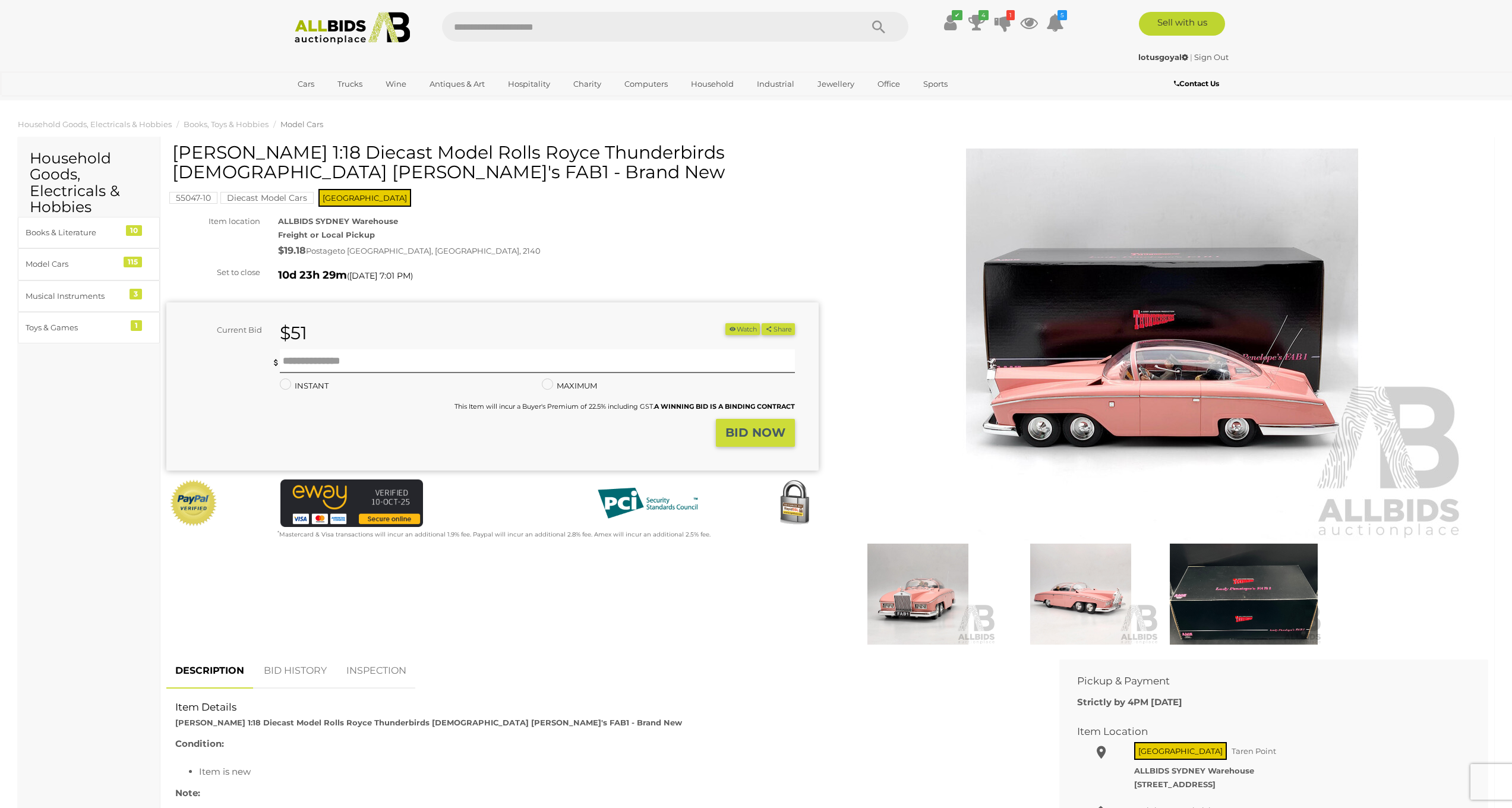
click at [1157, 301] on img at bounding box center [1162, 344] width 609 height 392
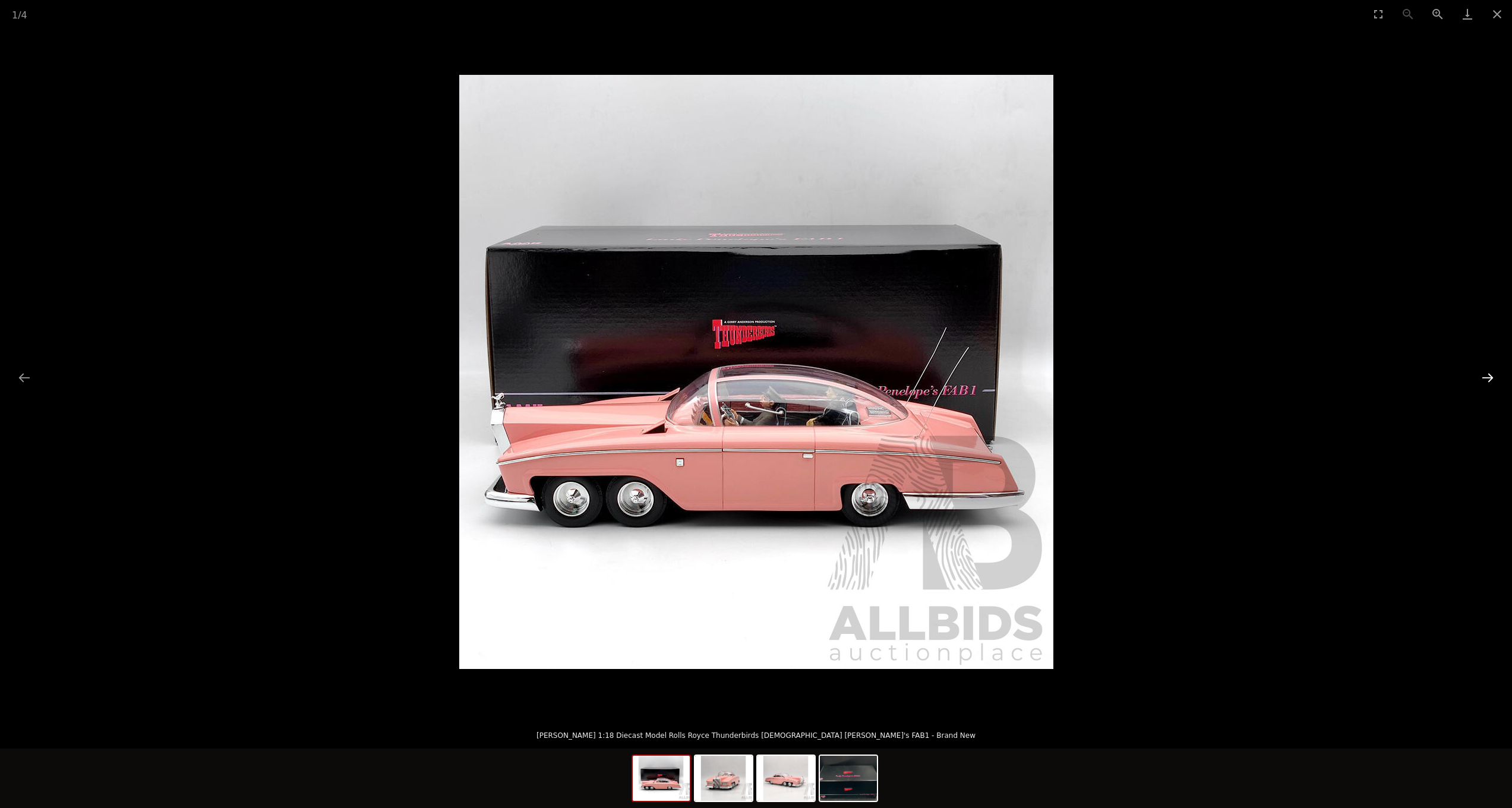
click at [1486, 380] on button "Next slide" at bounding box center [1487, 378] width 25 height 24
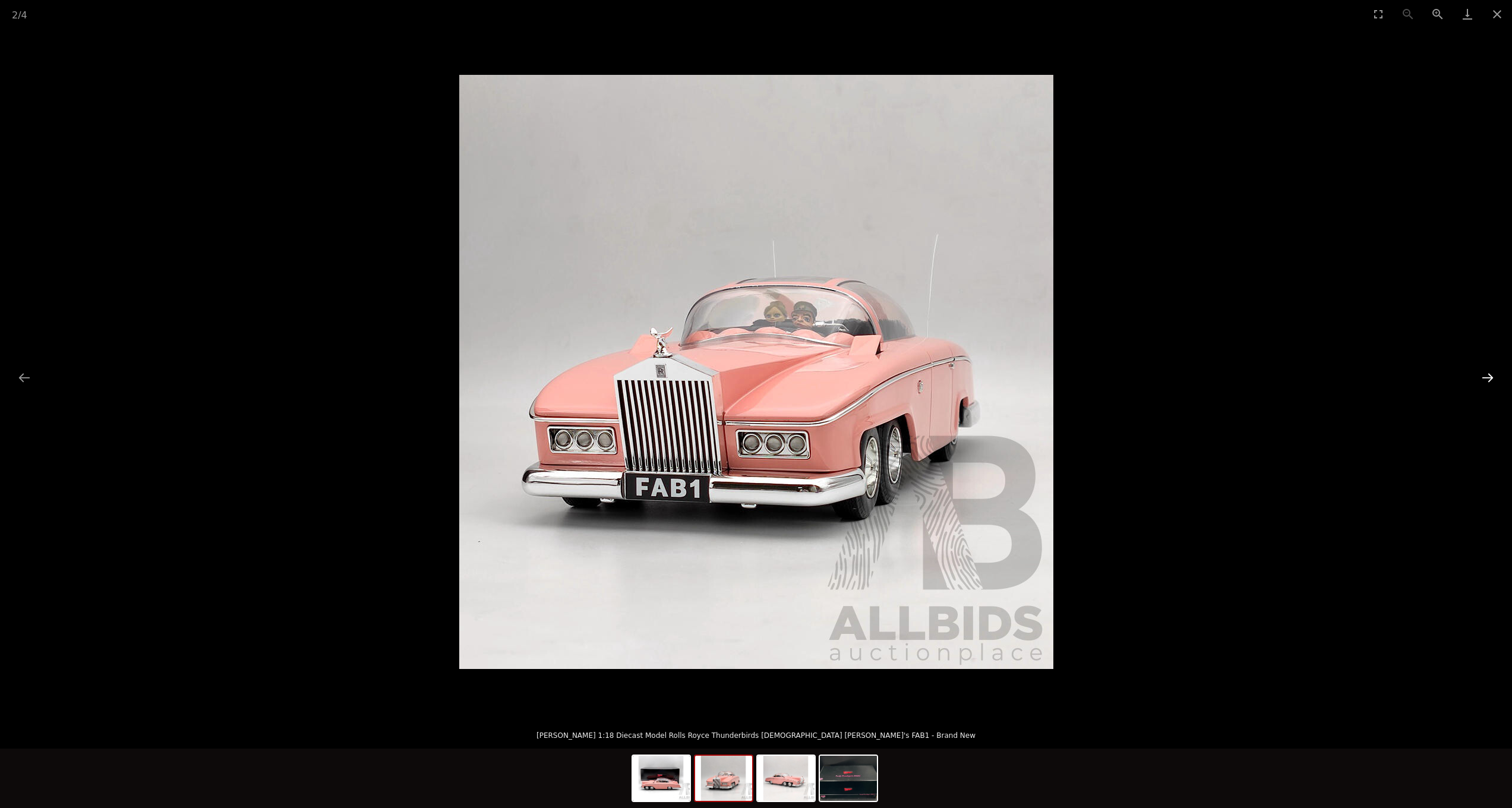
click at [1486, 380] on button "Next slide" at bounding box center [1487, 378] width 25 height 24
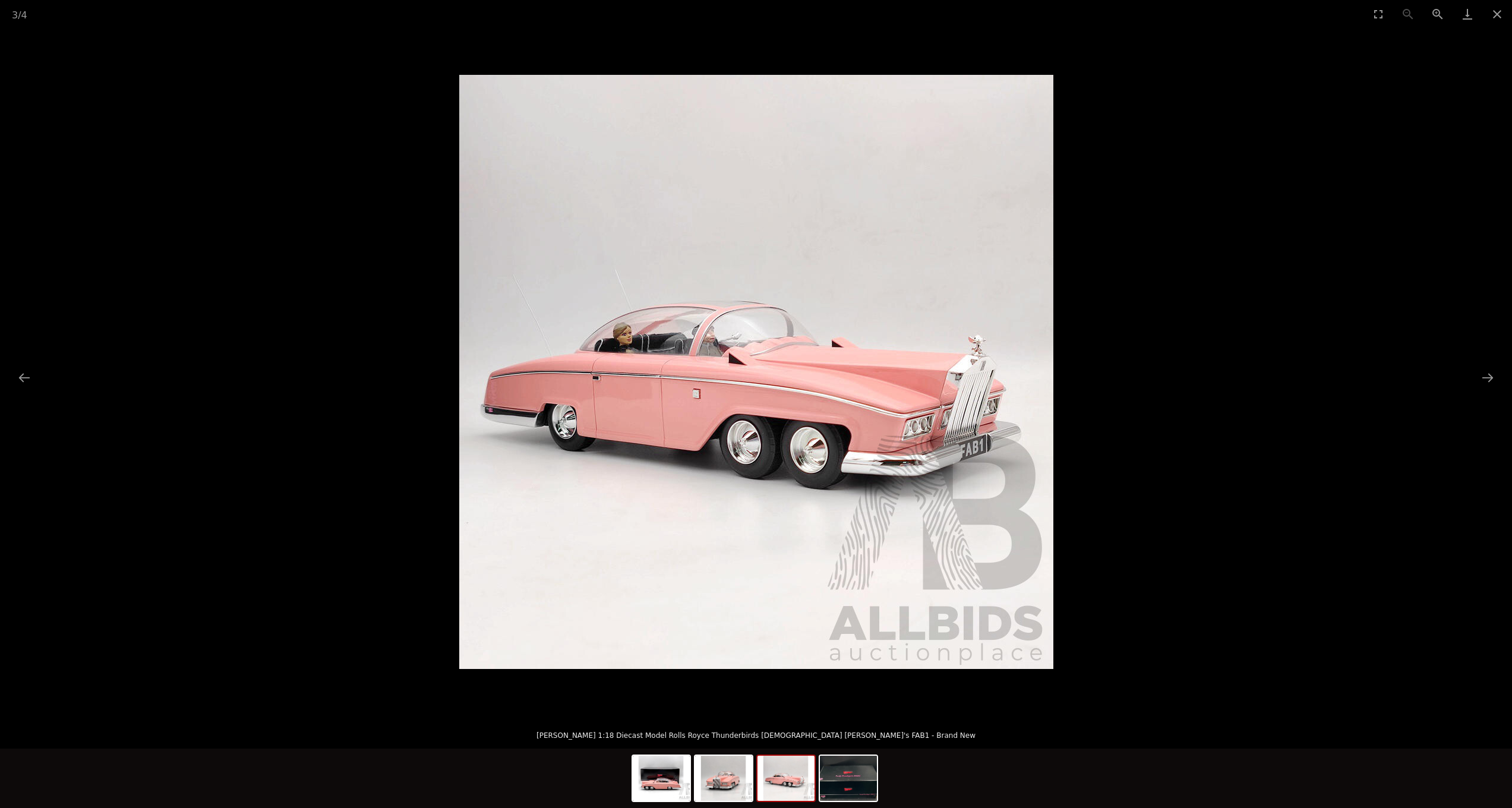
click at [1194, 372] on picture at bounding box center [756, 371] width 1512 height 687
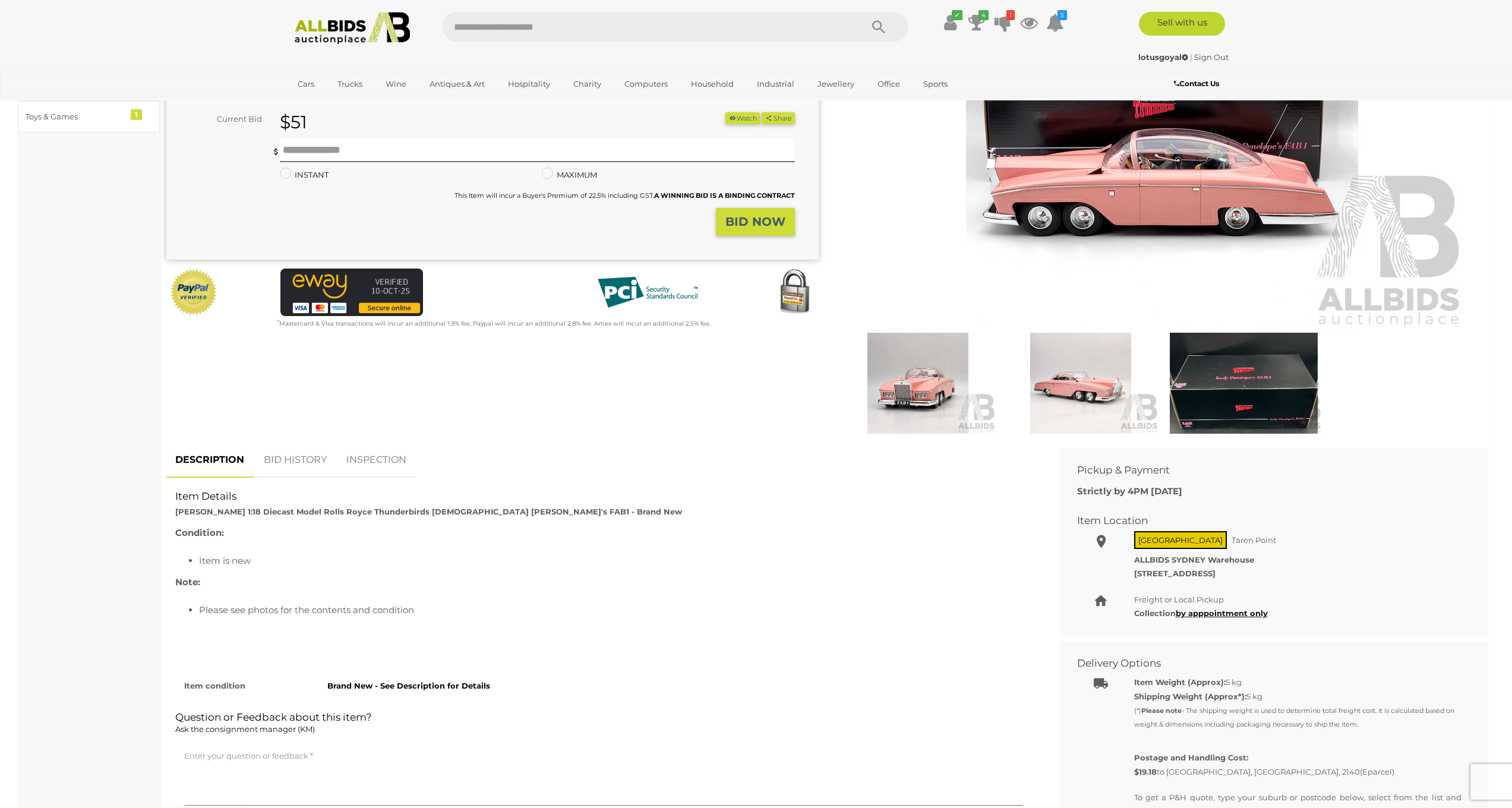
scroll to position [349, 0]
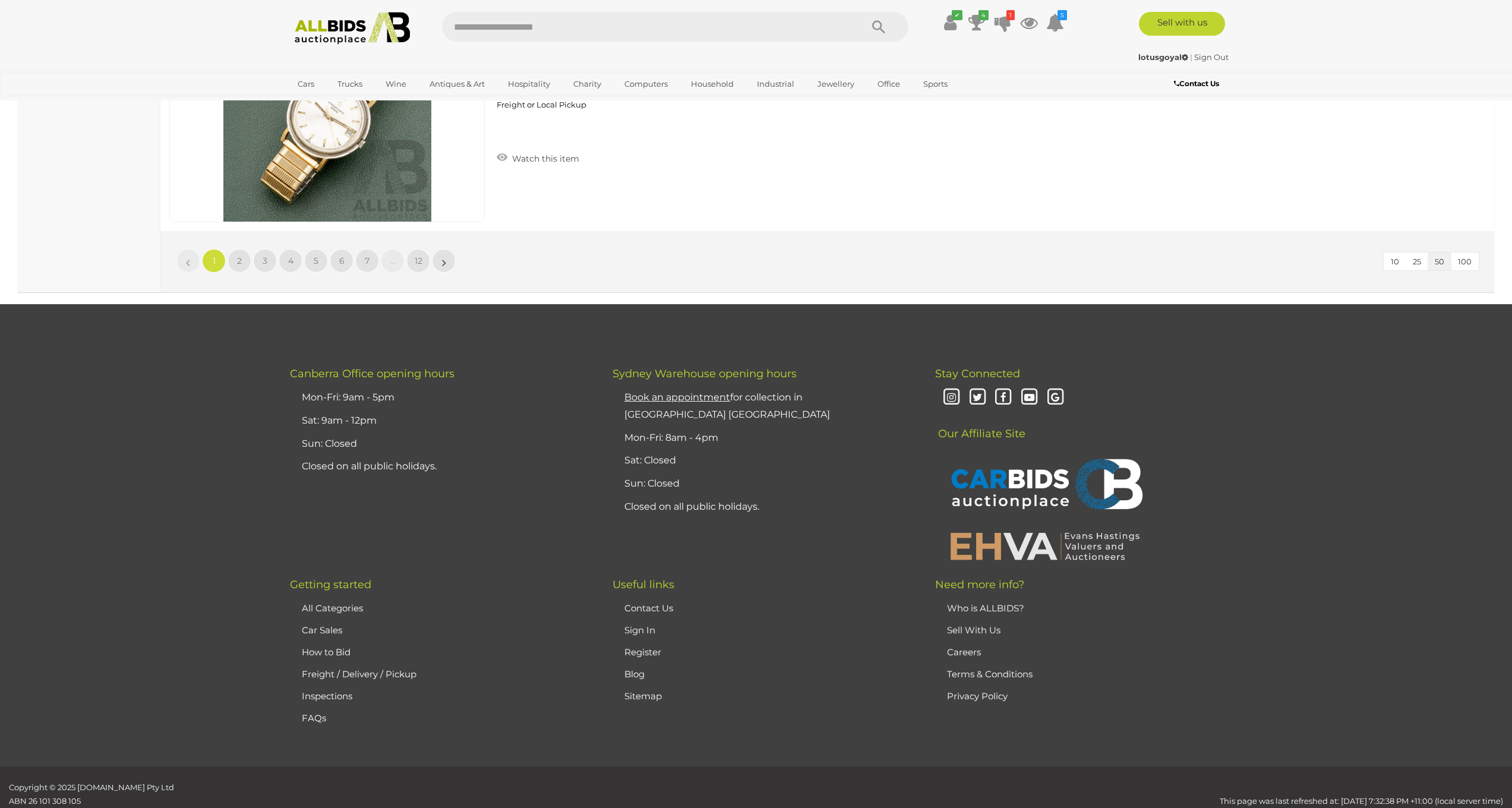
scroll to position [11554, 0]
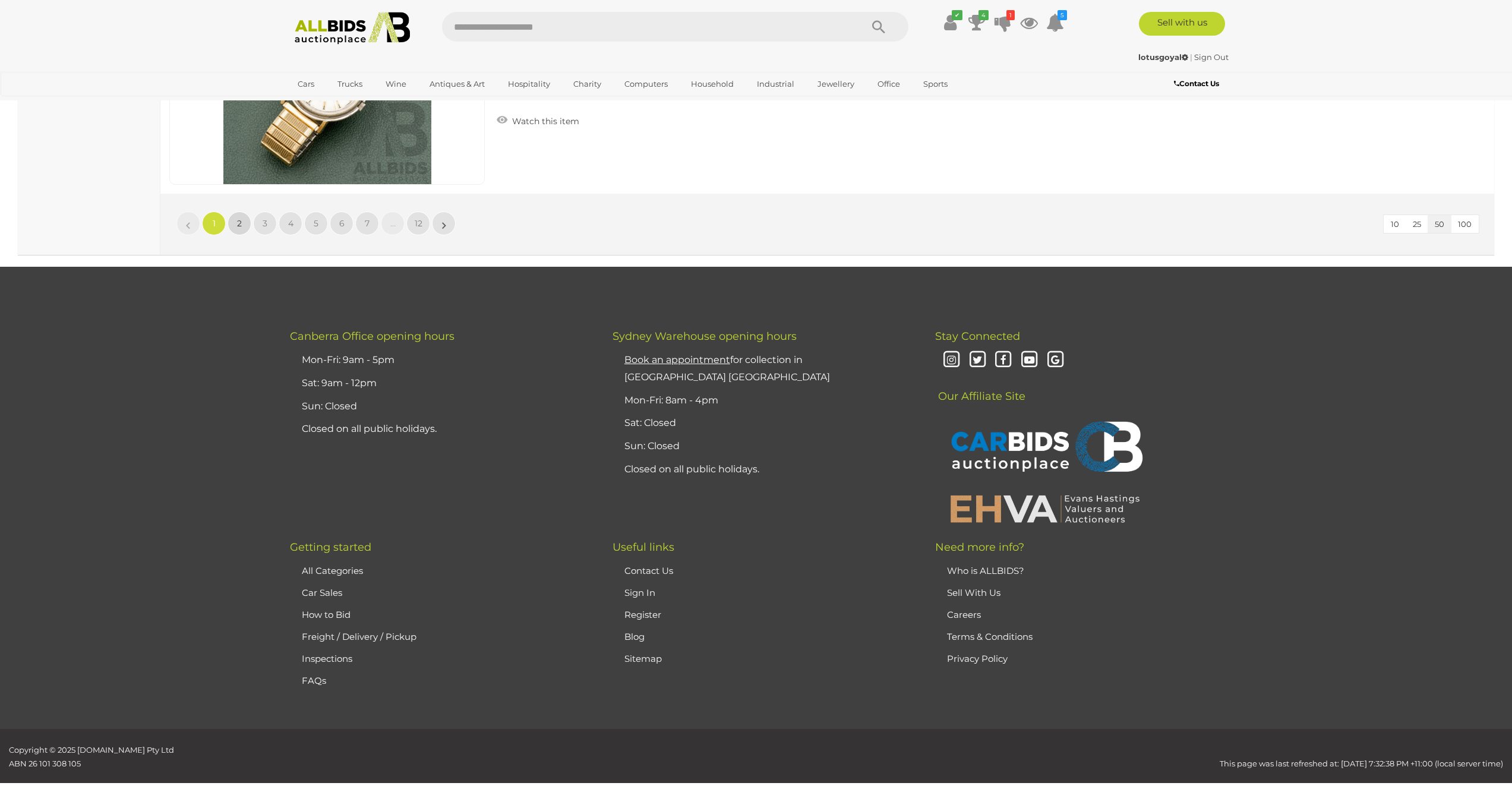
click at [227, 217] on link "2" at bounding box center [239, 224] width 24 height 24
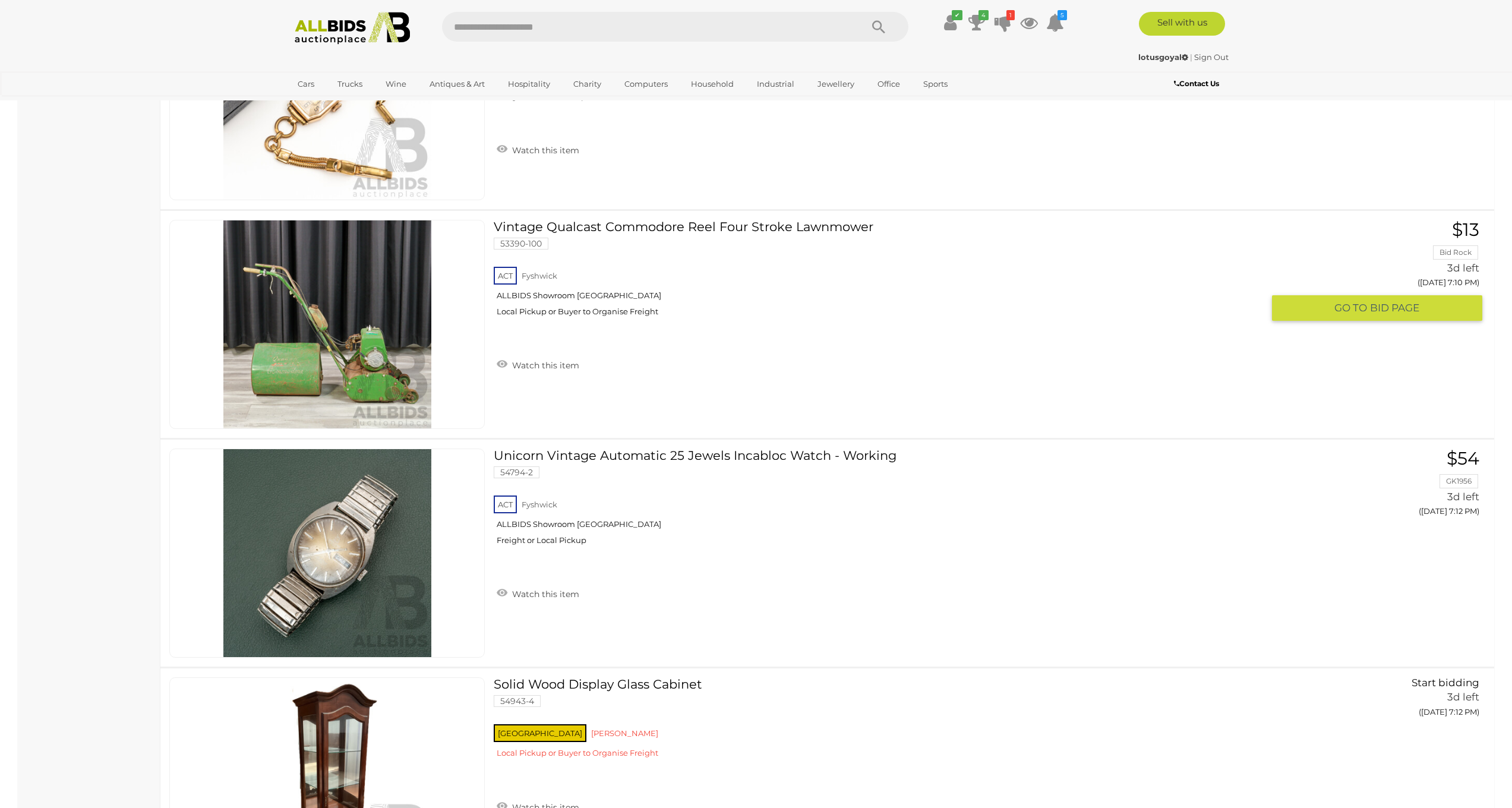
scroll to position [2916, 0]
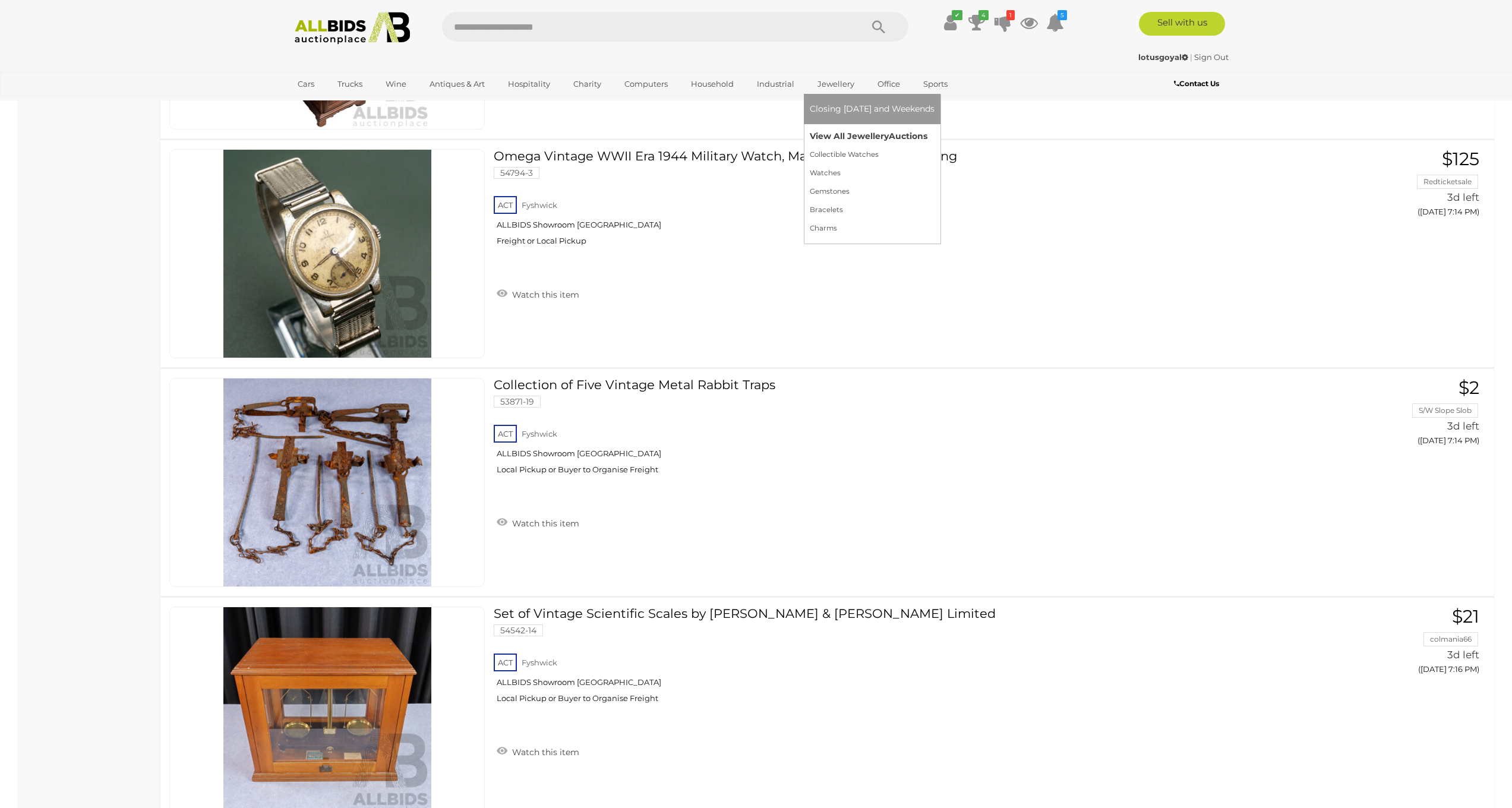
click at [842, 142] on link "View All Jewellery Auctions" at bounding box center [872, 136] width 125 height 19
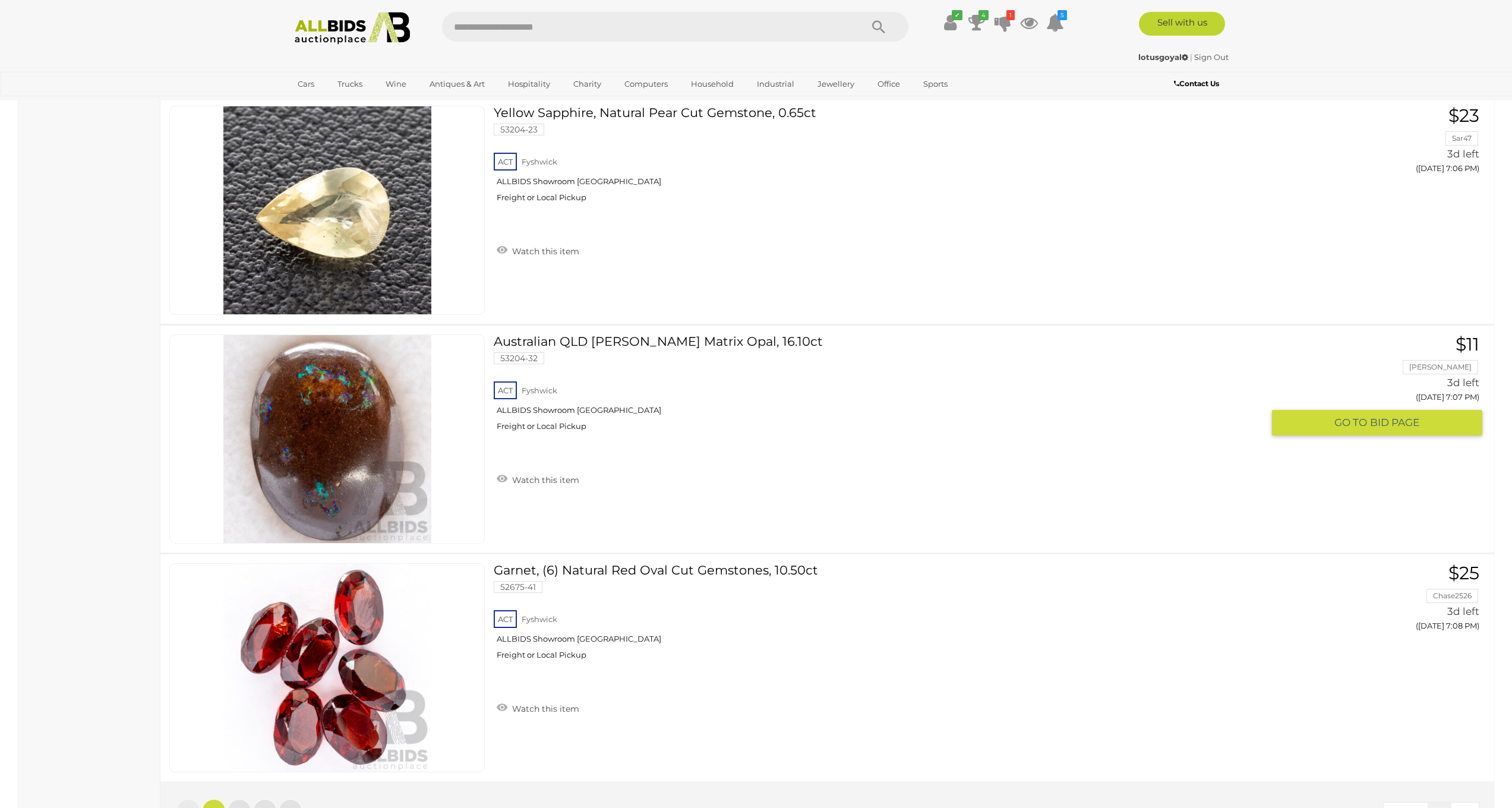
scroll to position [11852, 0]
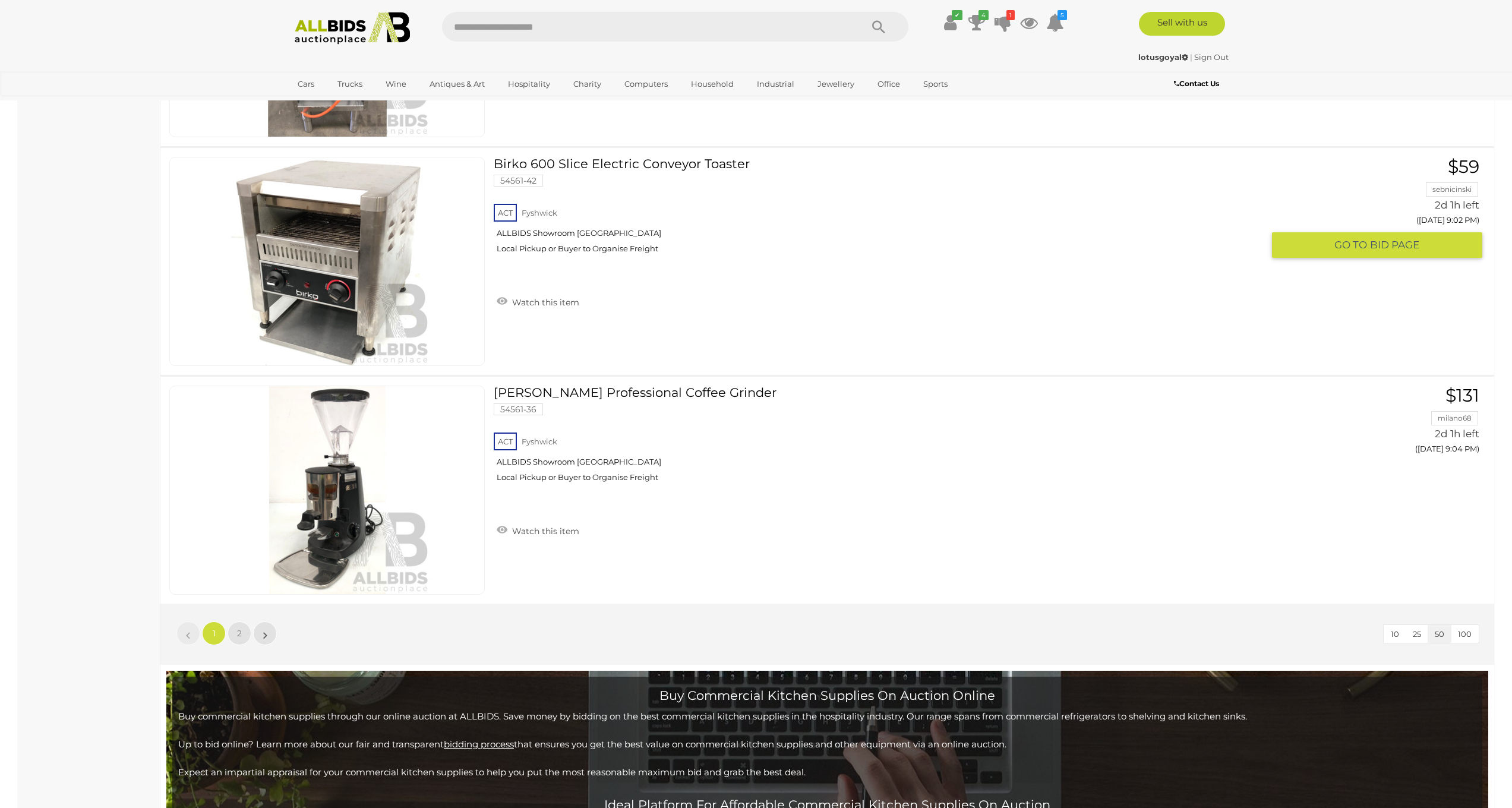
scroll to position [11226, 0]
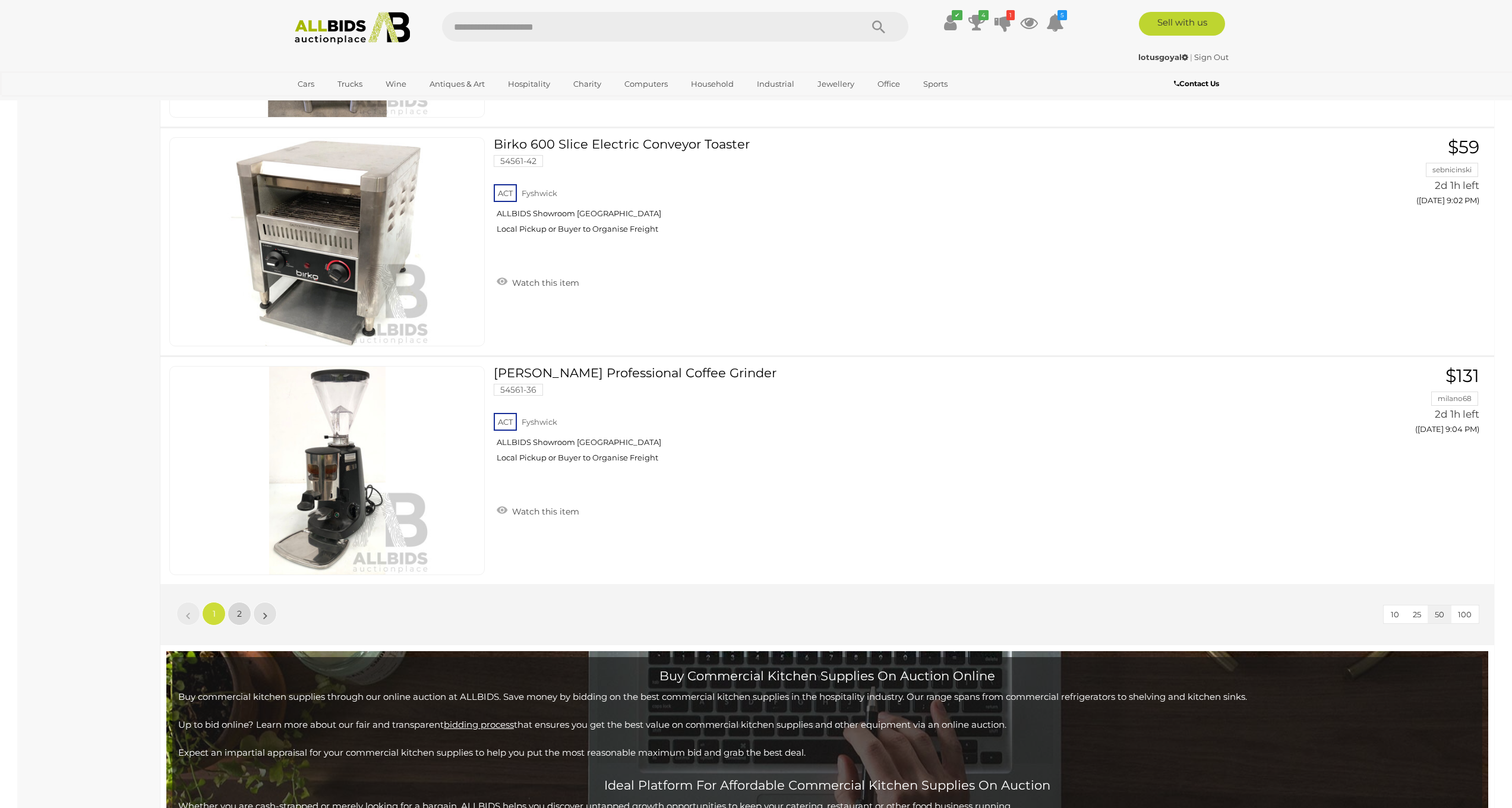
click at [231, 613] on link "2" at bounding box center [239, 614] width 24 height 24
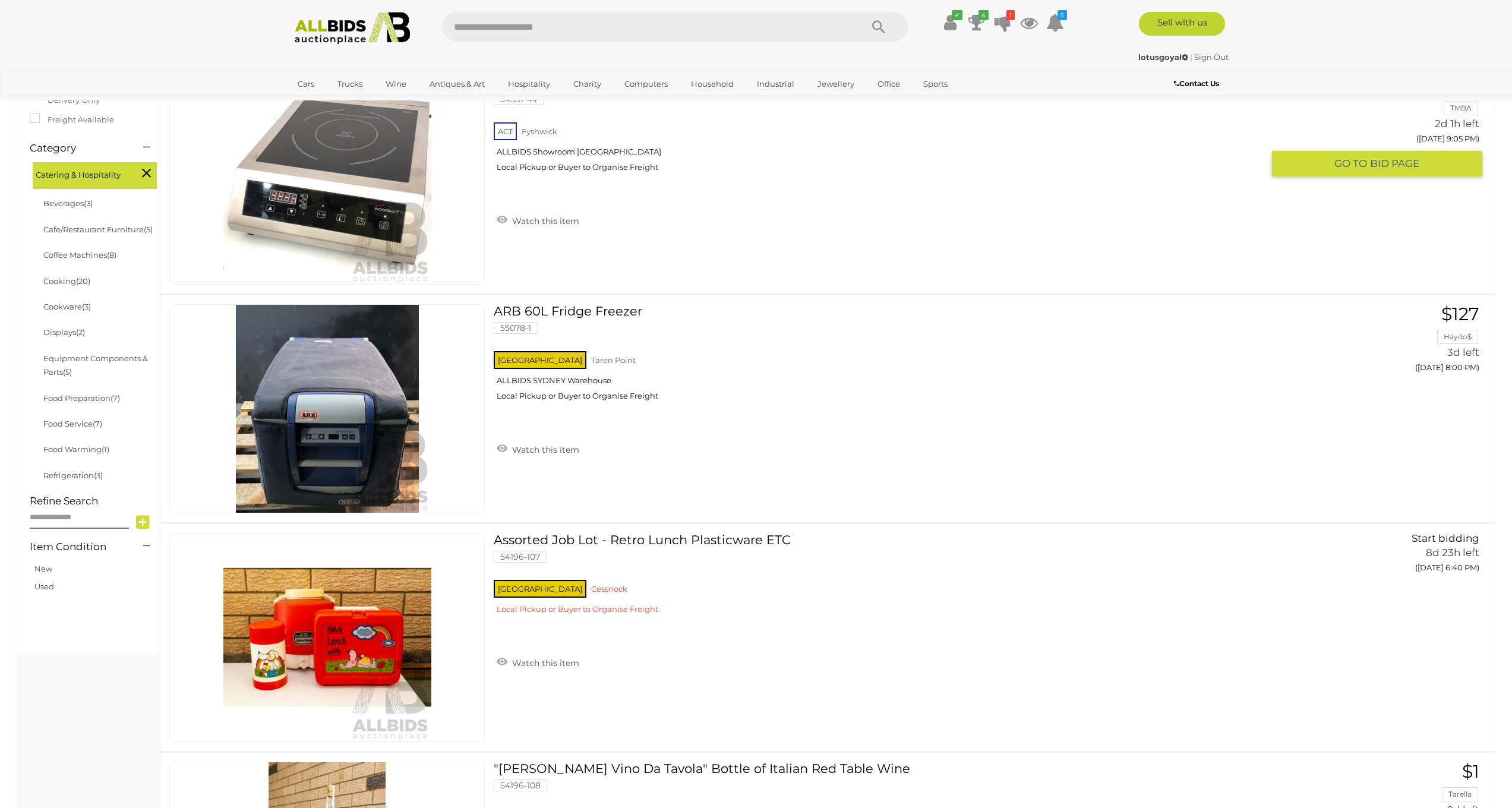
scroll to position [160, 0]
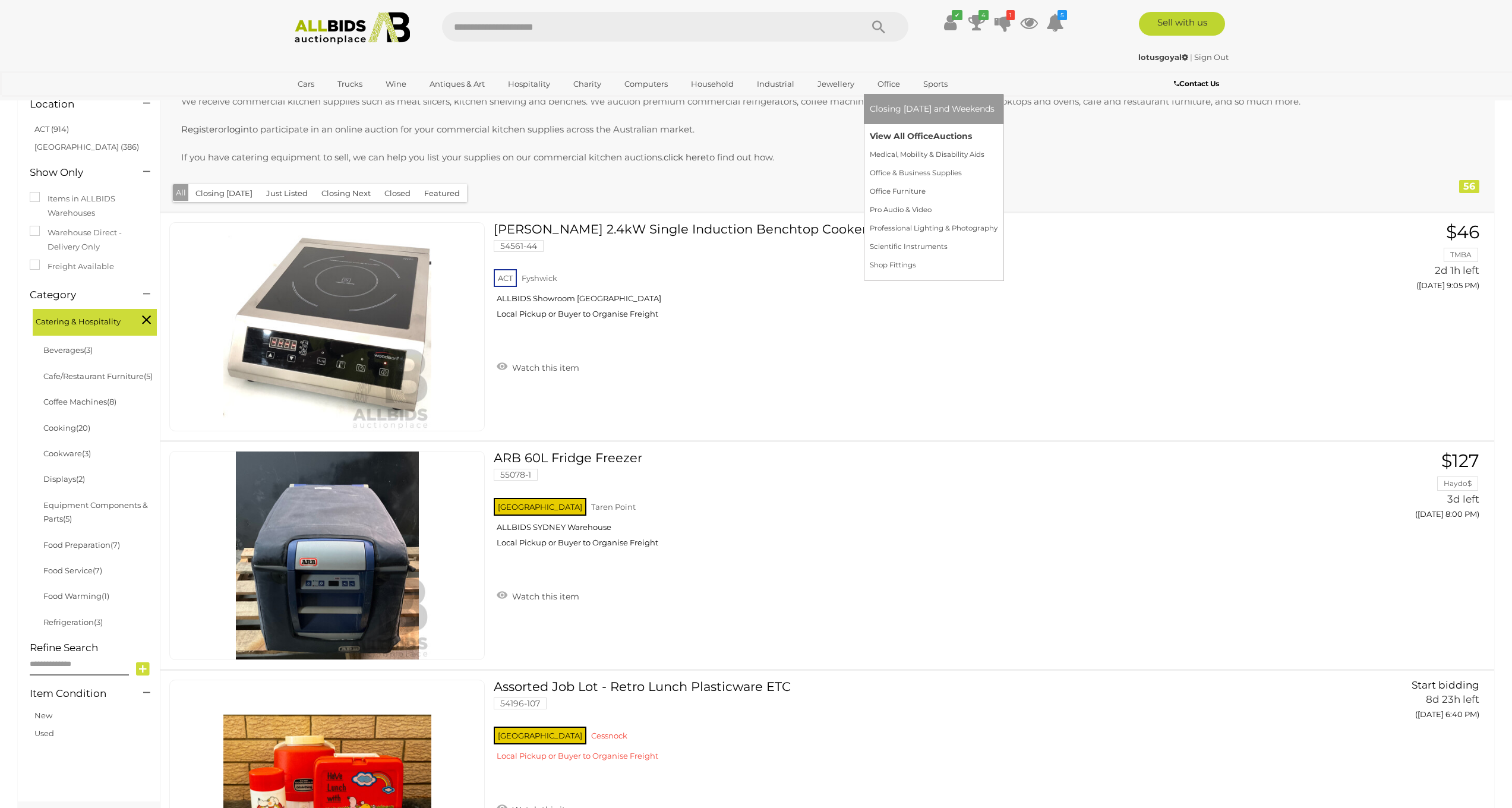
click at [887, 129] on link "View All Office Auctions" at bounding box center [933, 136] width 127 height 19
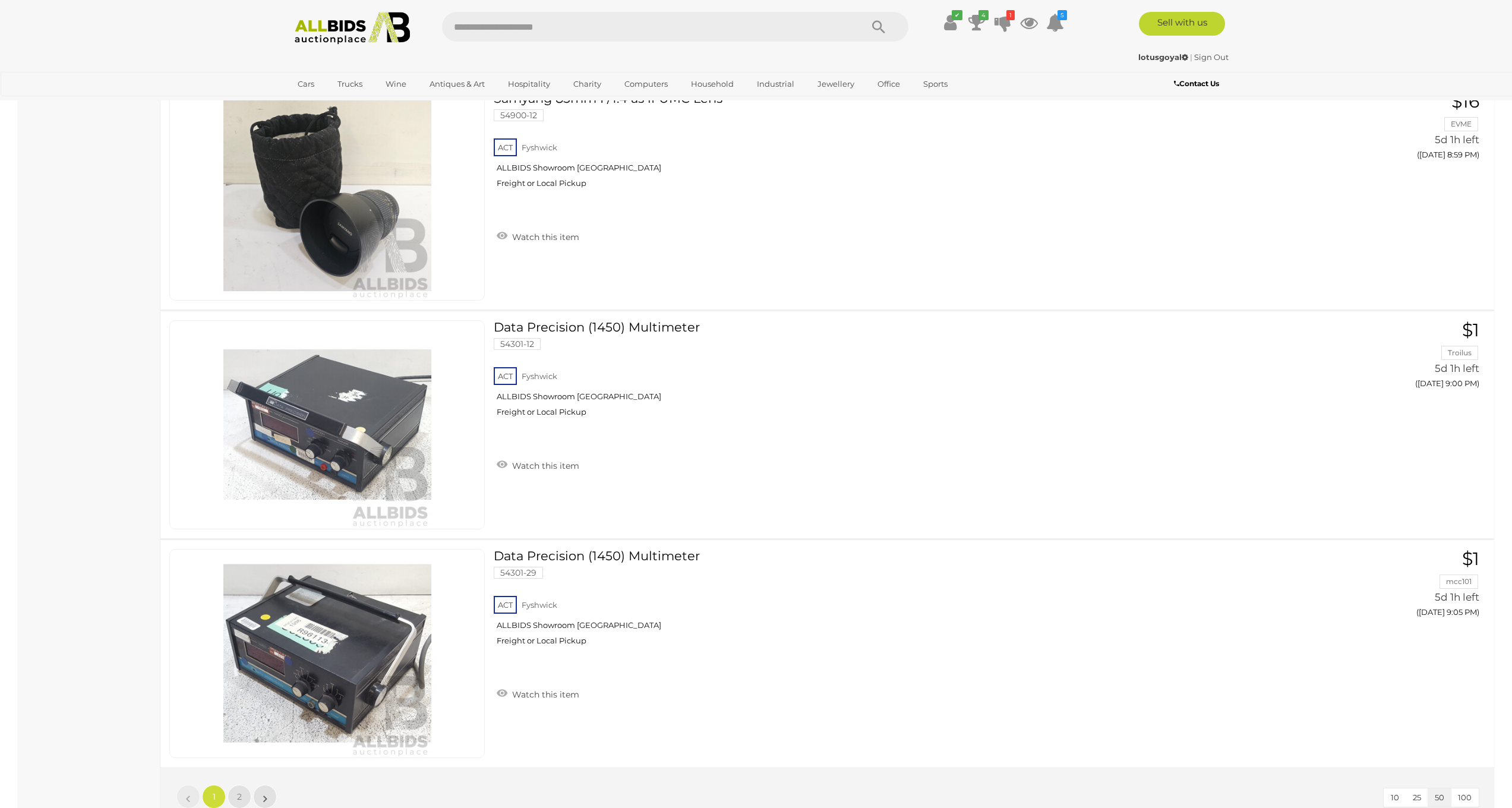
scroll to position [11092, 0]
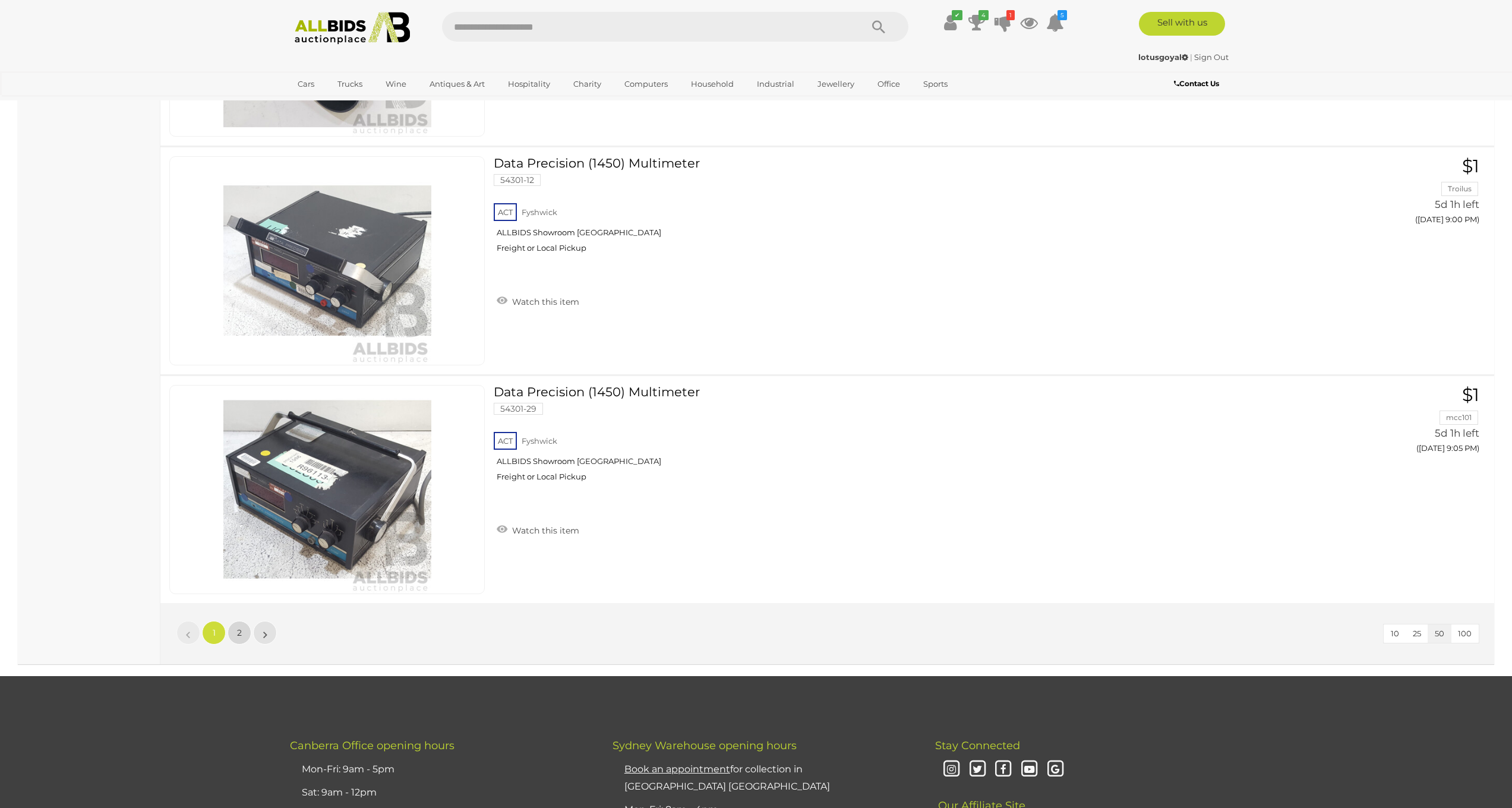
click at [244, 634] on link "2" at bounding box center [239, 632] width 24 height 24
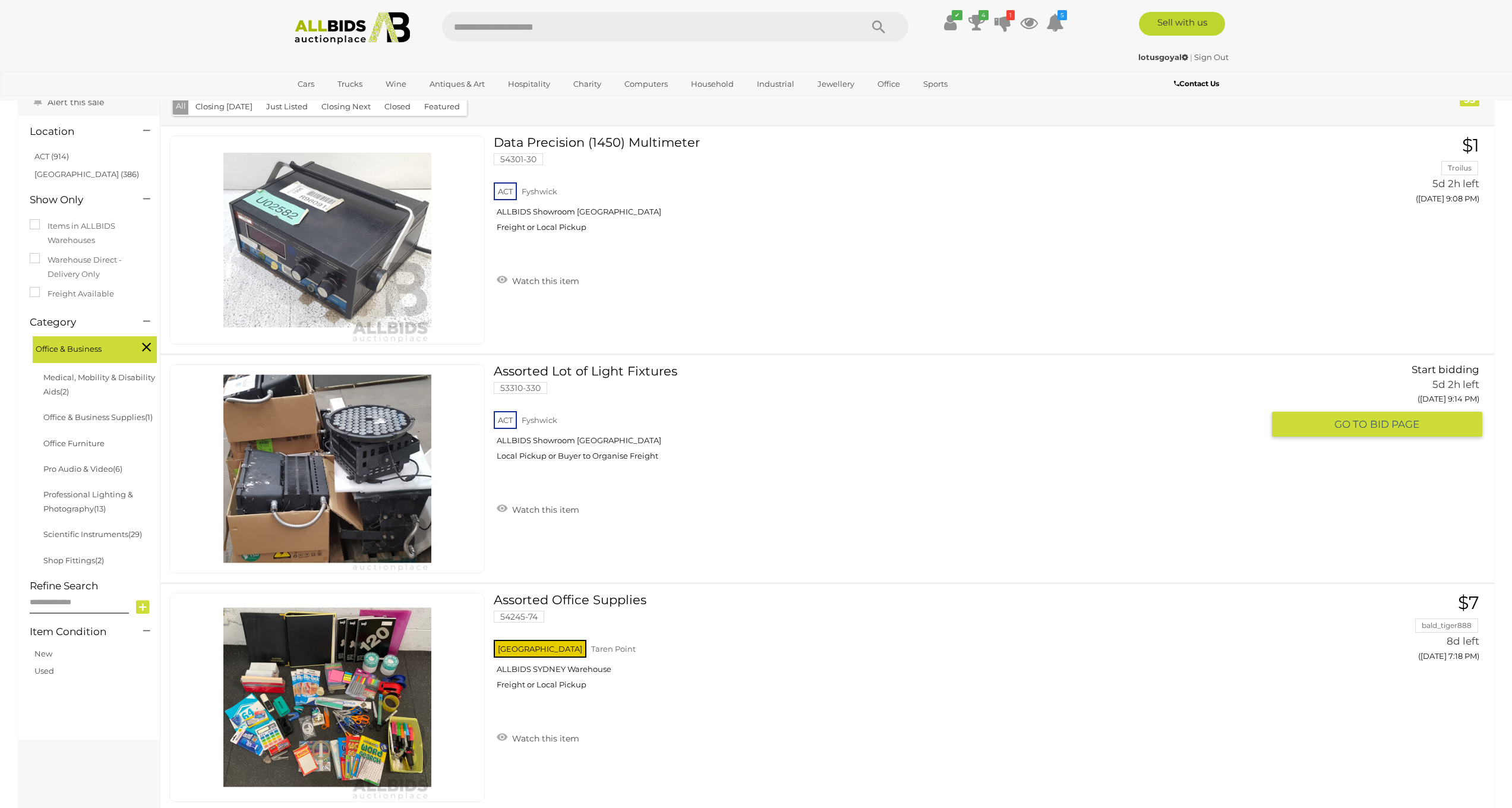
scroll to position [750, 0]
